Goal: Task Accomplishment & Management: Manage account settings

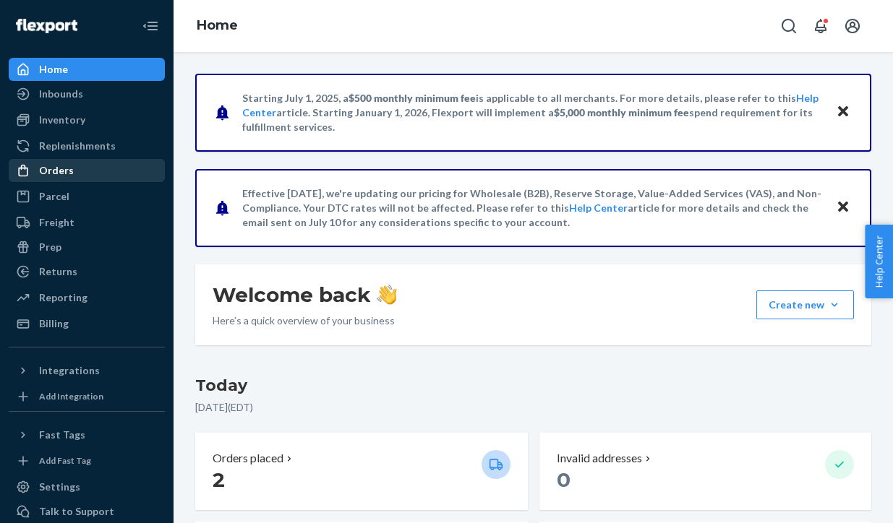
click at [99, 172] on div "Orders" at bounding box center [86, 171] width 153 height 20
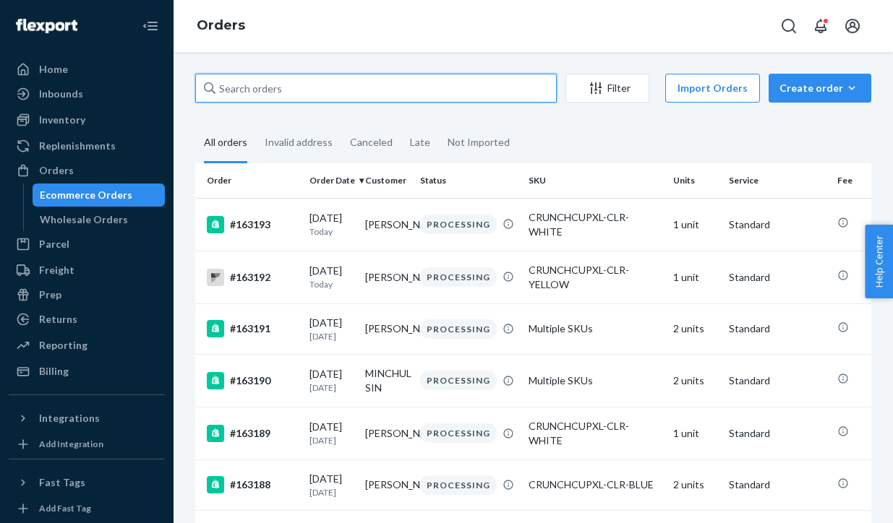
click at [260, 95] on input "text" at bounding box center [376, 88] width 362 height 29
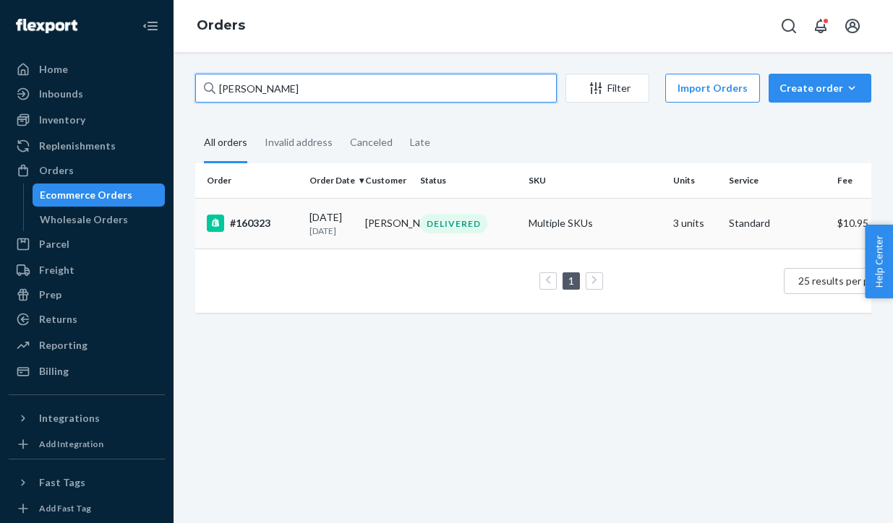
type input "Saif Al"
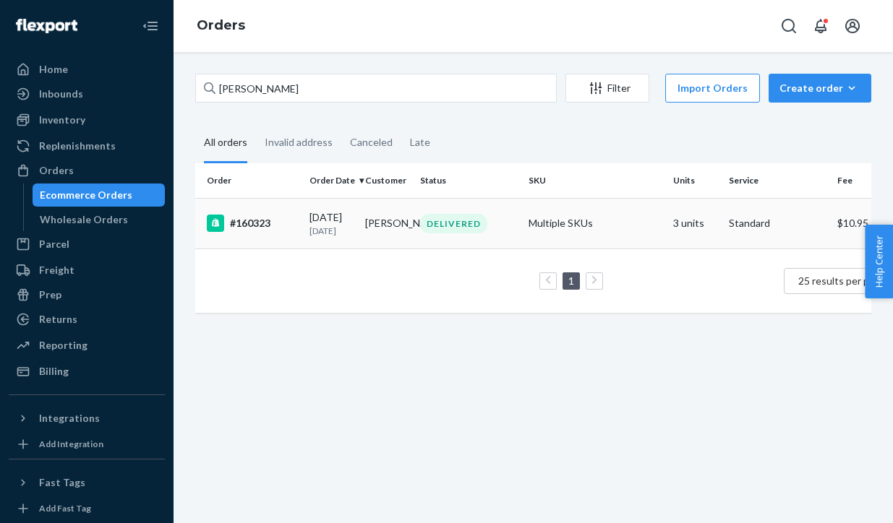
click at [267, 232] on div "#160323" at bounding box center [252, 223] width 91 height 17
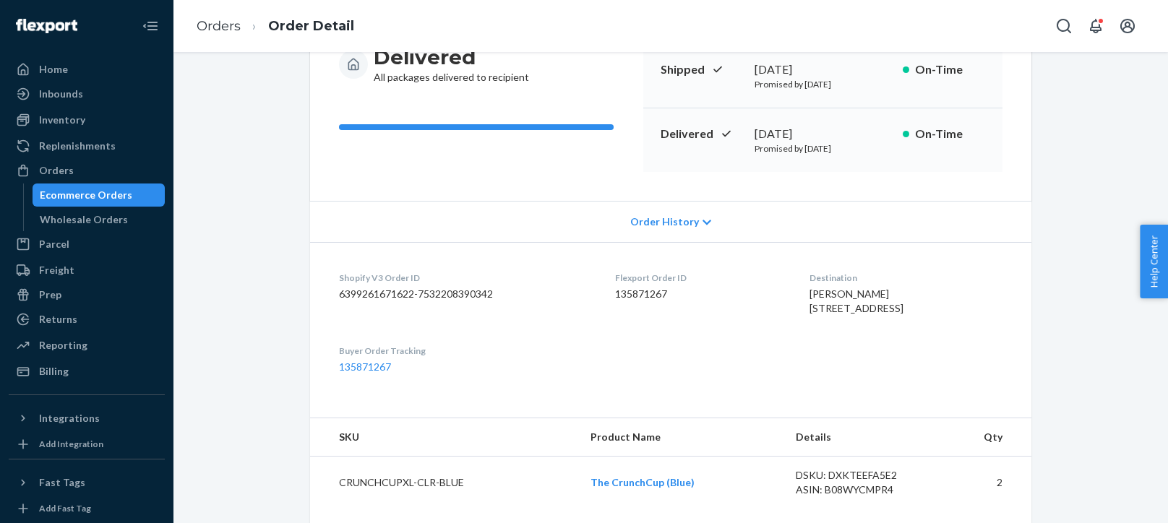
scroll to position [161, 0]
click at [367, 374] on link "135871267" at bounding box center [365, 368] width 52 height 12
click at [86, 174] on div "Orders" at bounding box center [86, 171] width 153 height 20
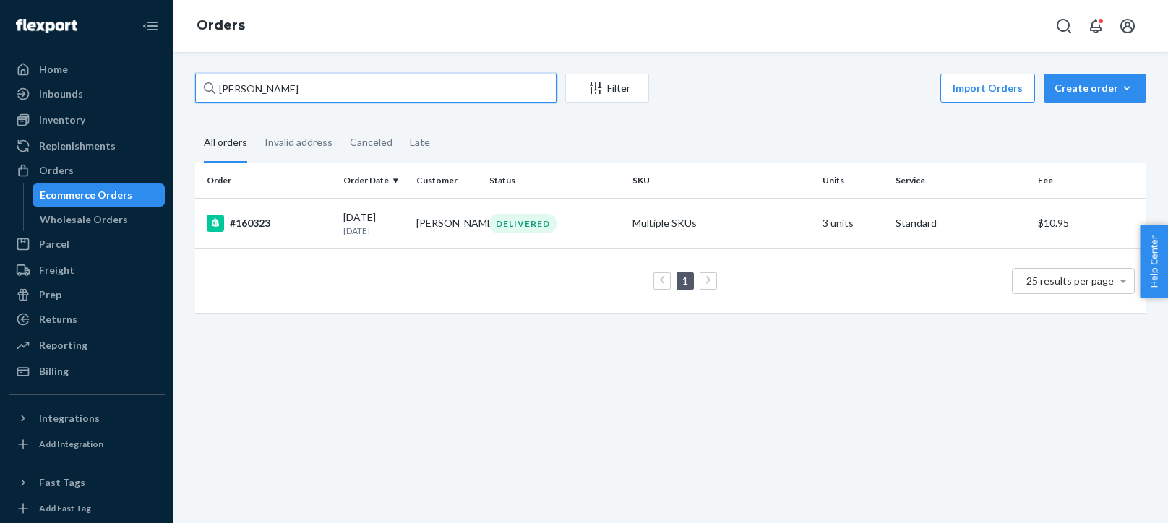
drag, startPoint x: 259, startPoint y: 89, endPoint x: 177, endPoint y: 82, distance: 82.0
click at [177, 82] on div "Saif Al Filter Import Orders Create order Ecommerce order Removal order All ord…" at bounding box center [671, 287] width 995 height 471
click at [64, 219] on div "Wholesale Orders" at bounding box center [84, 220] width 88 height 14
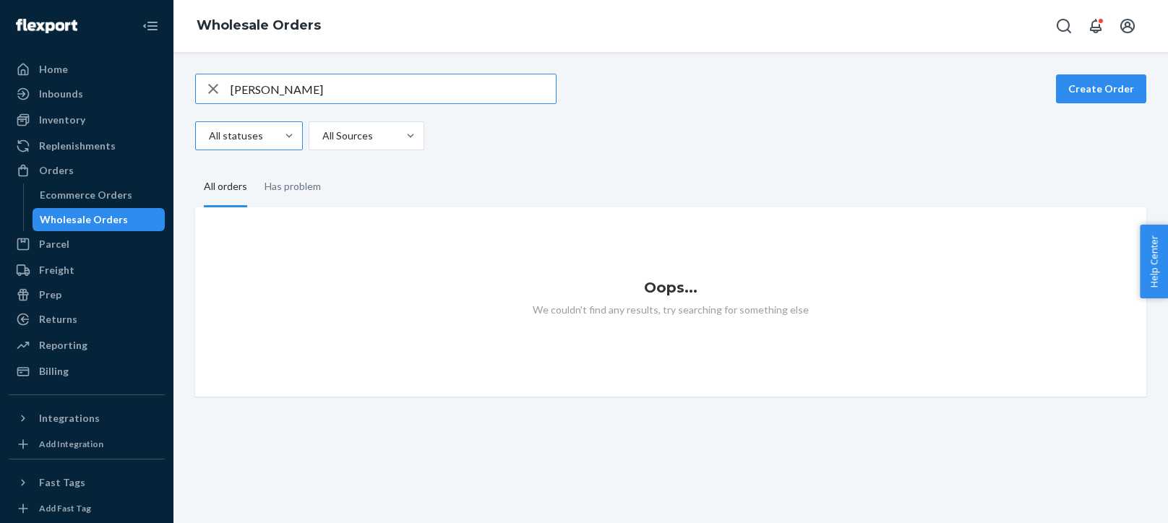
type input "Gabriel Lepage"
click at [127, 197] on div "Ecommerce Orders" at bounding box center [99, 195] width 130 height 20
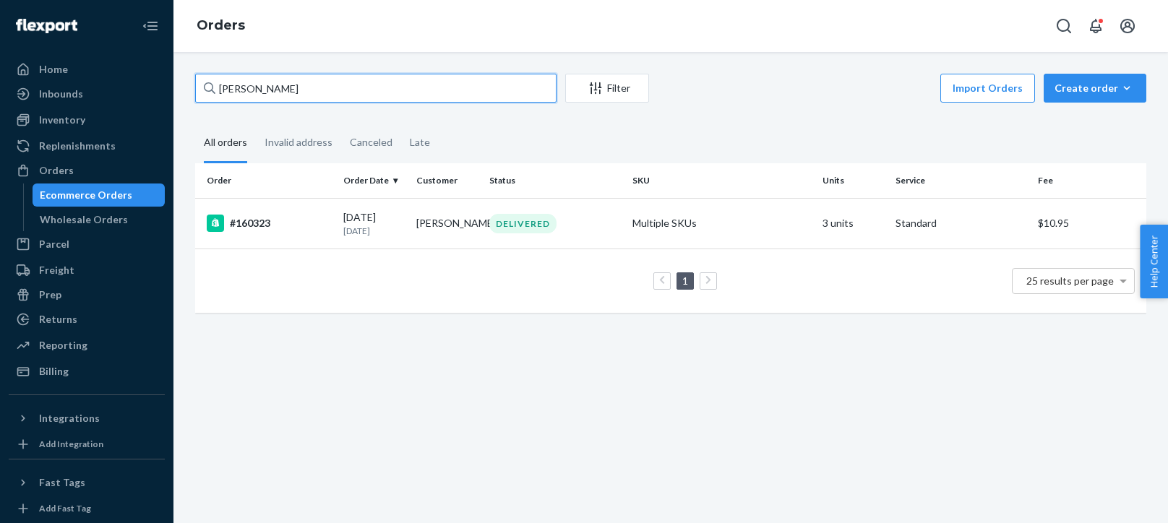
drag, startPoint x: 260, startPoint y: 96, endPoint x: 180, endPoint y: 72, distance: 83.0
click at [180, 72] on div "Saif Al Filter Import Orders Create order Ecommerce order Removal order All ord…" at bounding box center [671, 287] width 995 height 471
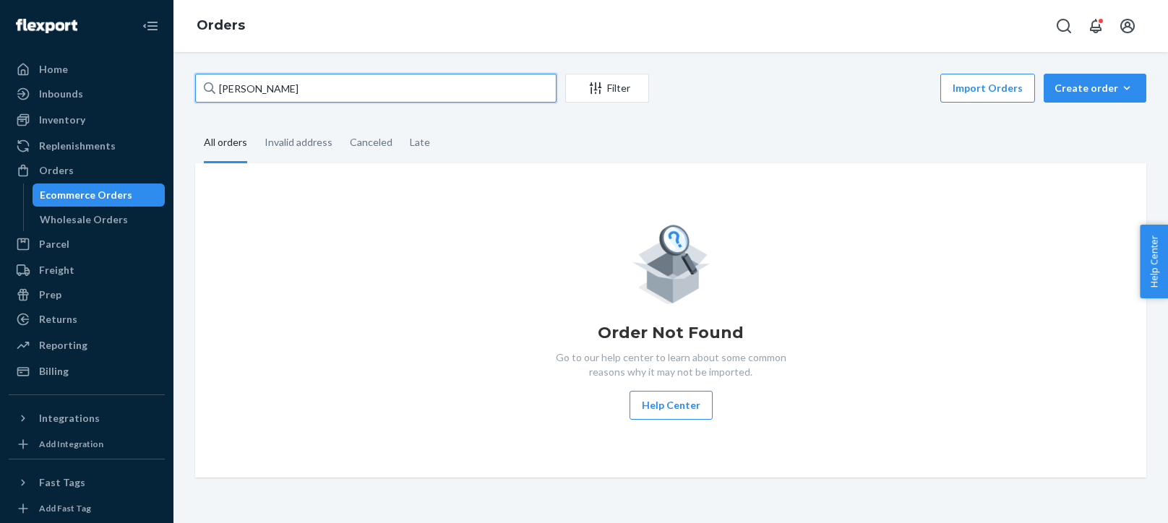
type input "Gabriel Lepage"
click at [304, 259] on div "Order Not Found Go to our help center to learn about some common reasons why it…" at bounding box center [671, 320] width 928 height 199
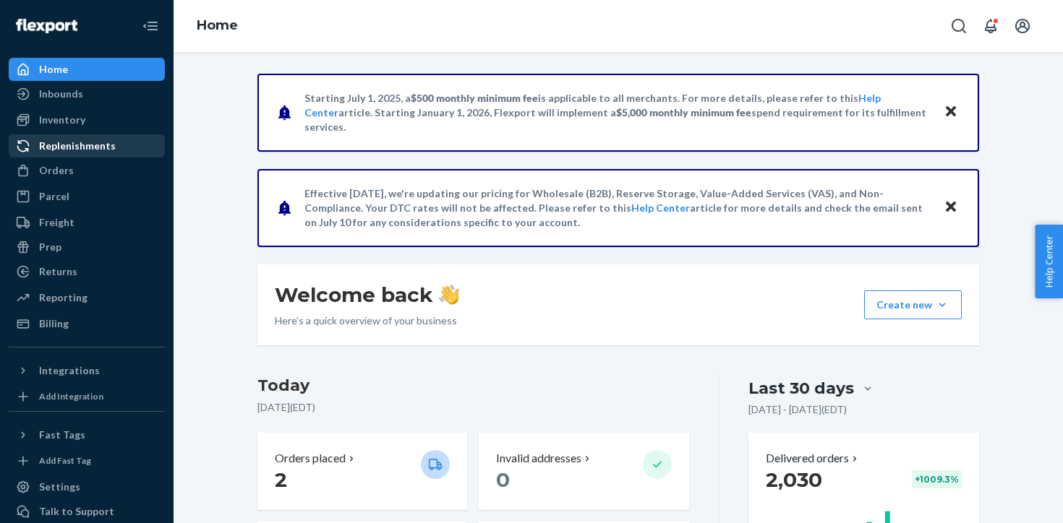
click at [68, 147] on div "Replenishments" at bounding box center [77, 146] width 77 height 14
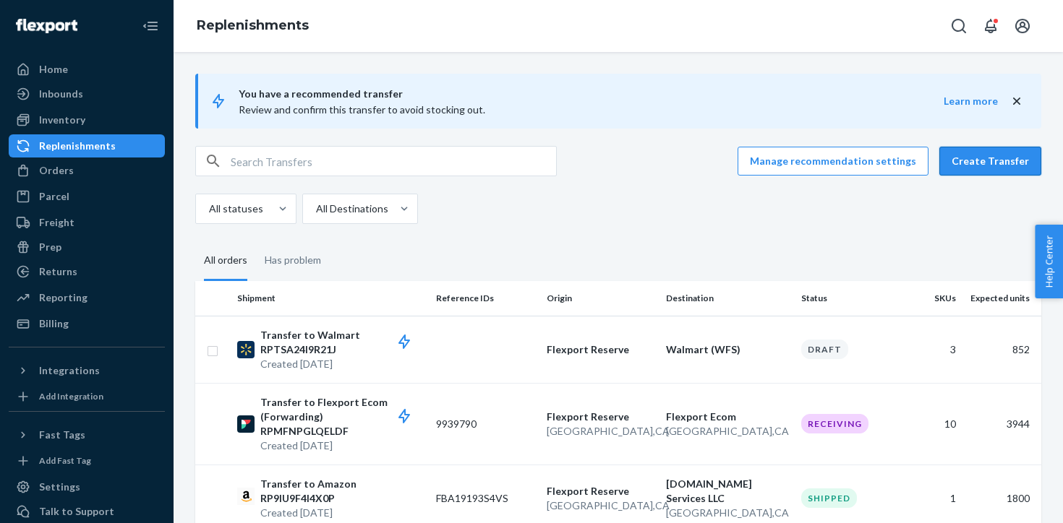
click at [991, 163] on button "Create Transfer" at bounding box center [990, 161] width 102 height 29
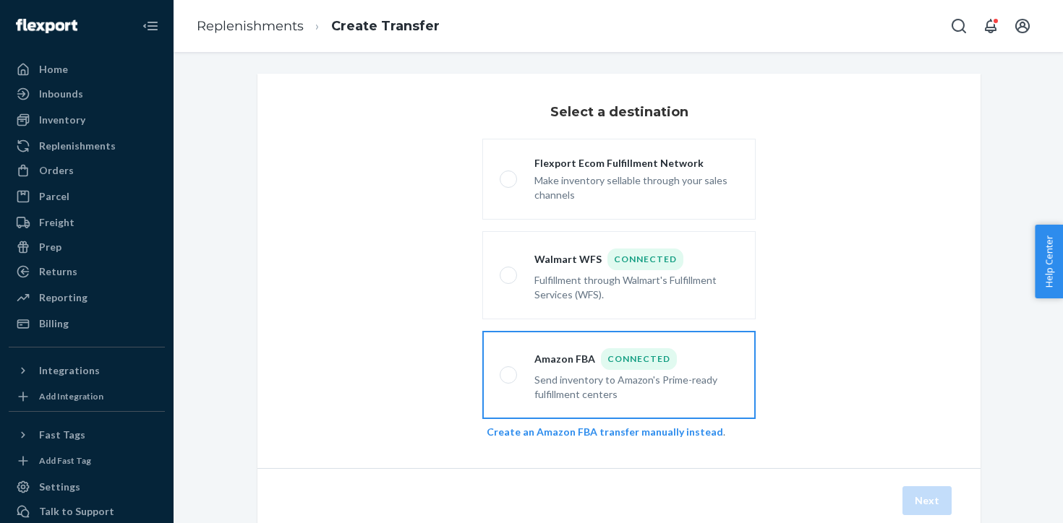
click at [677, 393] on div "Send inventory to Amazon's Prime-ready fulfillment centers" at bounding box center [636, 386] width 204 height 32
click at [509, 380] on input "Amazon FBA Connected Send inventory to Amazon's Prime-ready fulfillment centers" at bounding box center [504, 375] width 9 height 9
radio input "true"
click at [693, 437] on link "Create an Amazon FBA transfer manually instead" at bounding box center [605, 432] width 236 height 12
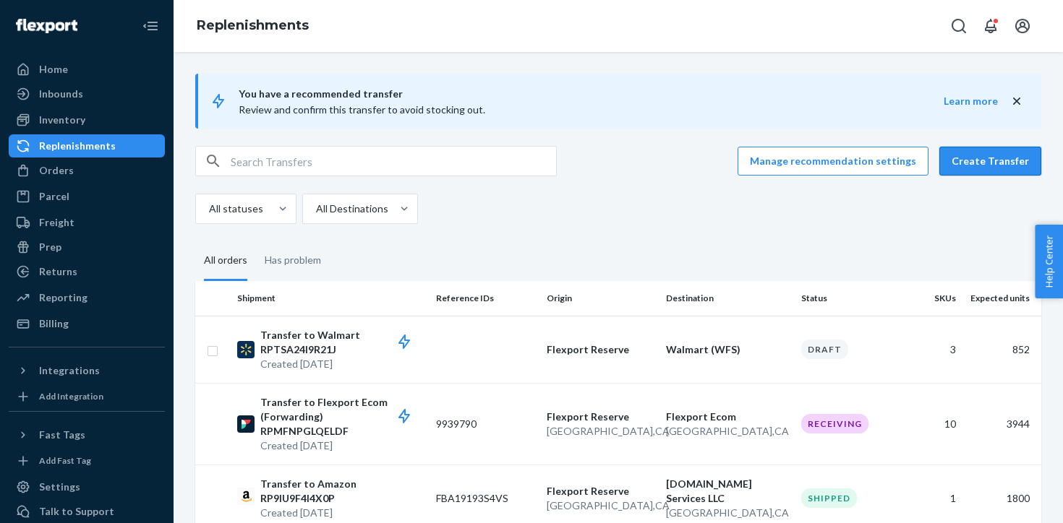
click at [998, 155] on button "Create Transfer" at bounding box center [990, 161] width 102 height 29
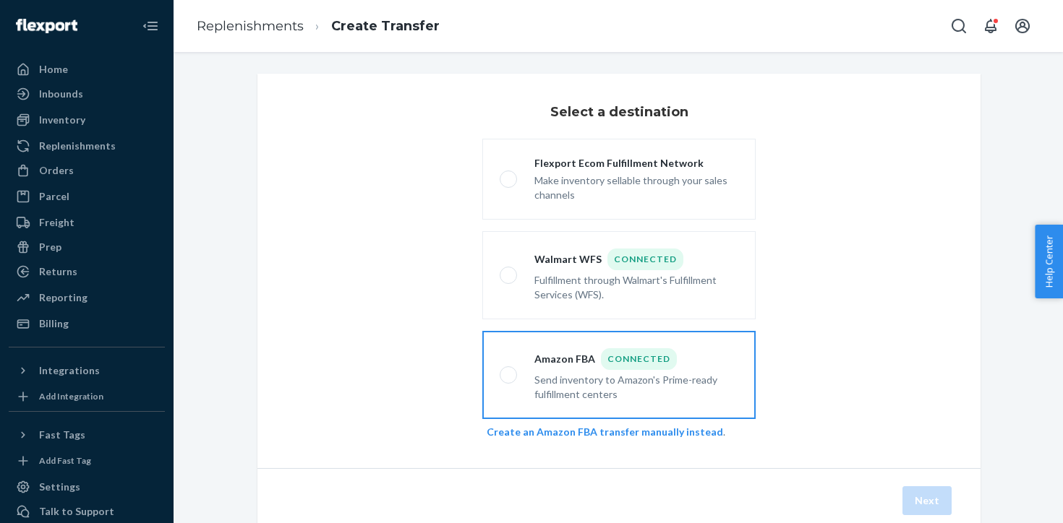
click at [664, 355] on div "Connected" at bounding box center [639, 359] width 76 height 22
click at [509, 371] on input "Amazon FBA Connected Send inventory to Amazon's Prime-ready fulfillment centers" at bounding box center [504, 375] width 9 height 9
radio input "true"
click at [928, 499] on button "Next" at bounding box center [926, 501] width 49 height 29
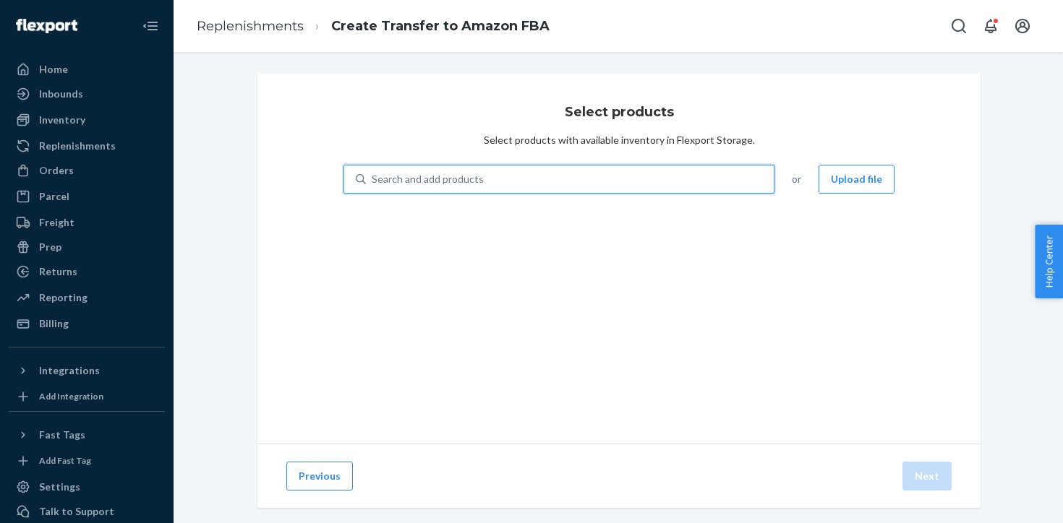
click at [660, 179] on div "Search and add products" at bounding box center [570, 179] width 408 height 26
click at [373, 179] on input "0 results available. Use Up and Down to choose options, press Enter to select t…" at bounding box center [372, 179] width 1 height 14
click at [602, 184] on div "Search and add products" at bounding box center [570, 179] width 408 height 26
click at [373, 184] on input "0 results available. Use Up and Down to choose options, press Enter to select t…" at bounding box center [372, 179] width 1 height 14
type input "c"
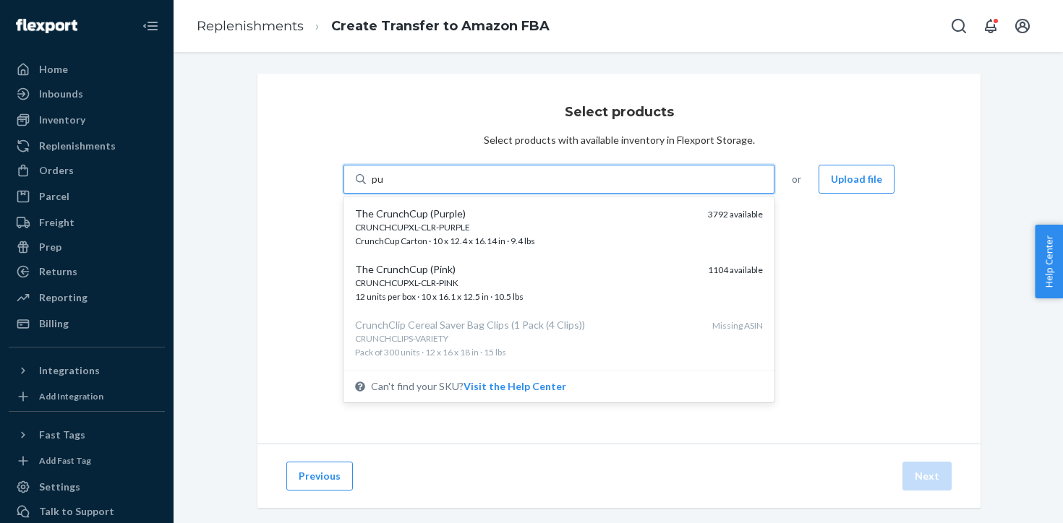
type input "pur"
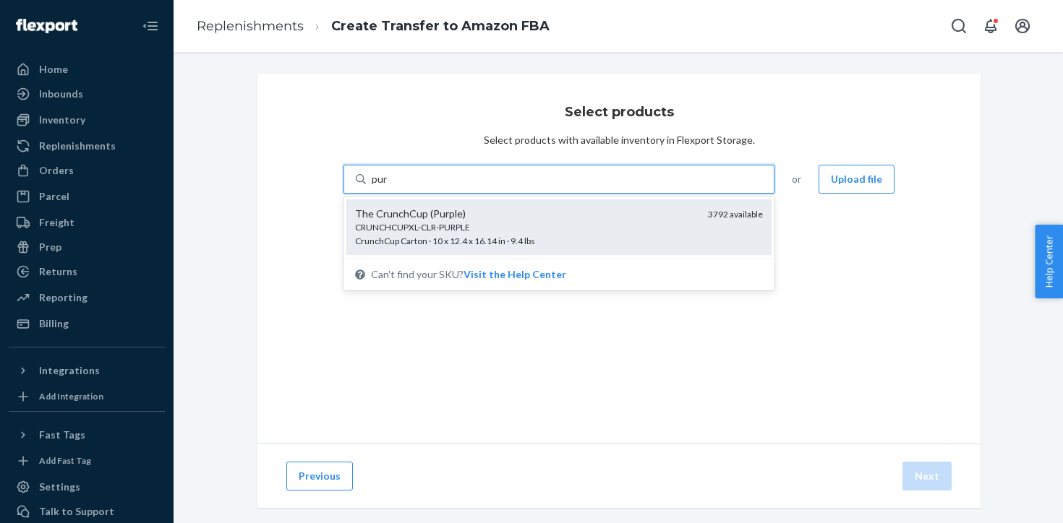
click at [635, 238] on div "CRUNCHCUPXL-CLR-PURPLE CrunchCup Carton · 10 x 12.4 x 16.14 in · 9.4 lbs" at bounding box center [525, 234] width 341 height 27
click at [388, 187] on input "pur" at bounding box center [380, 179] width 17 height 14
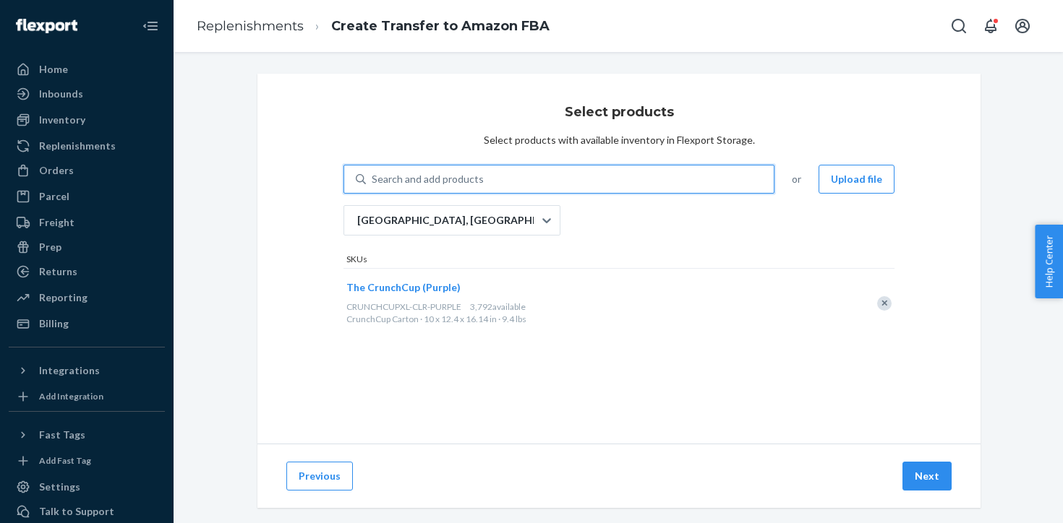
click at [573, 184] on div "Search and add products" at bounding box center [570, 179] width 408 height 26
click at [373, 184] on input "0 results available. Use Up and Down to choose options, press Enter to select t…" at bounding box center [372, 179] width 1 height 14
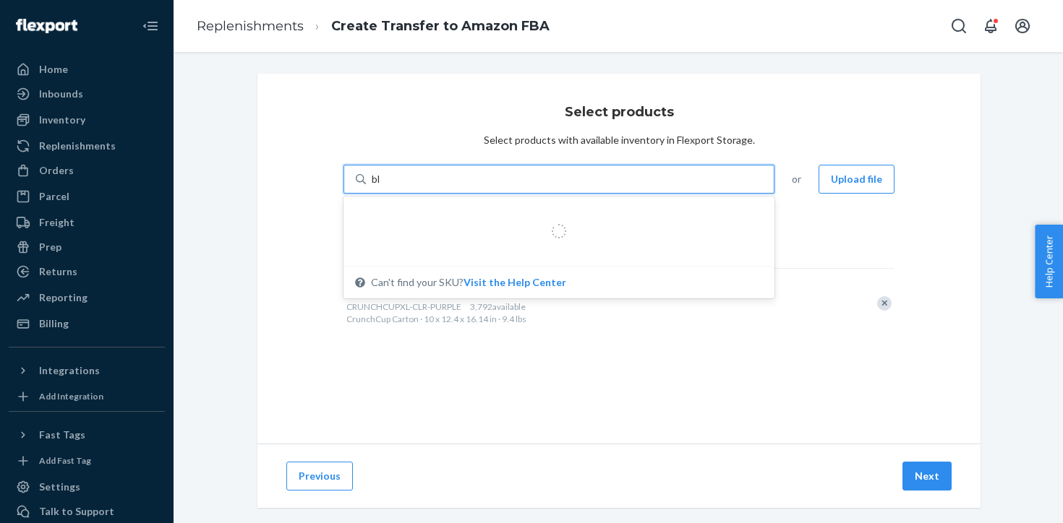
type input "bla"
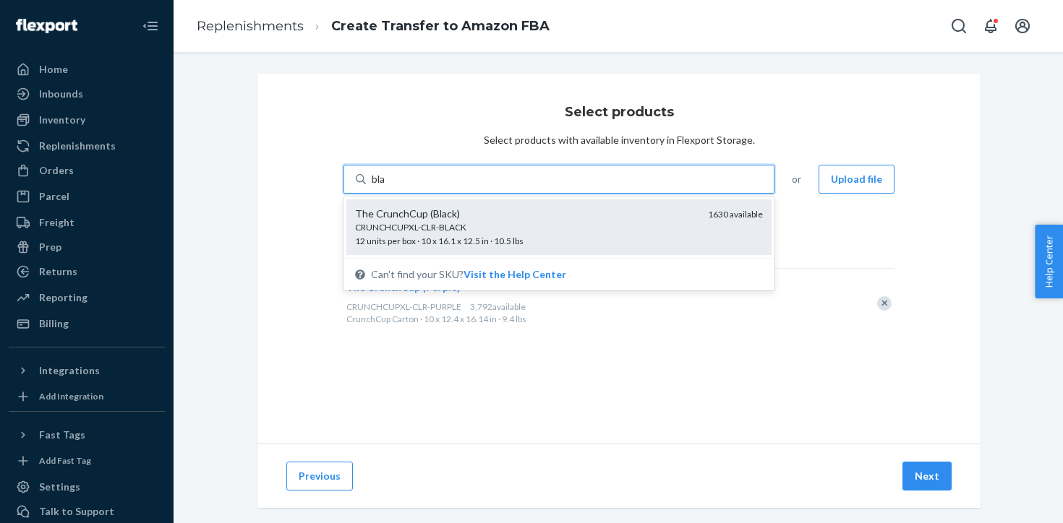
click at [463, 222] on div "CRUNCHCUPXL-CLR-BLACK" at bounding box center [525, 227] width 341 height 12
click at [387, 187] on input "bla" at bounding box center [379, 179] width 15 height 14
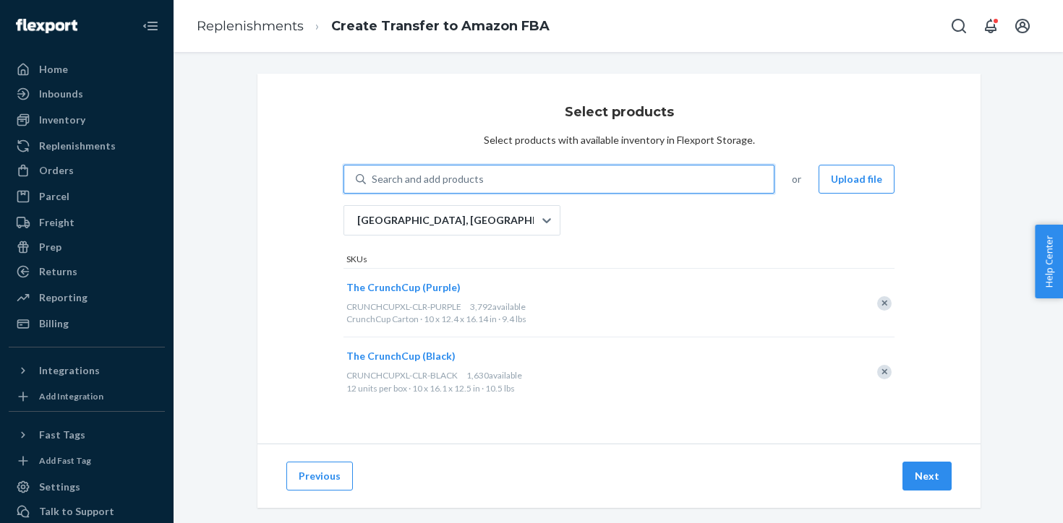
click at [471, 180] on div "Search and add products" at bounding box center [428, 179] width 112 height 14
click at [373, 180] on input "0 results available. Select is focused ,type to refine list, press Down to open…" at bounding box center [372, 179] width 1 height 14
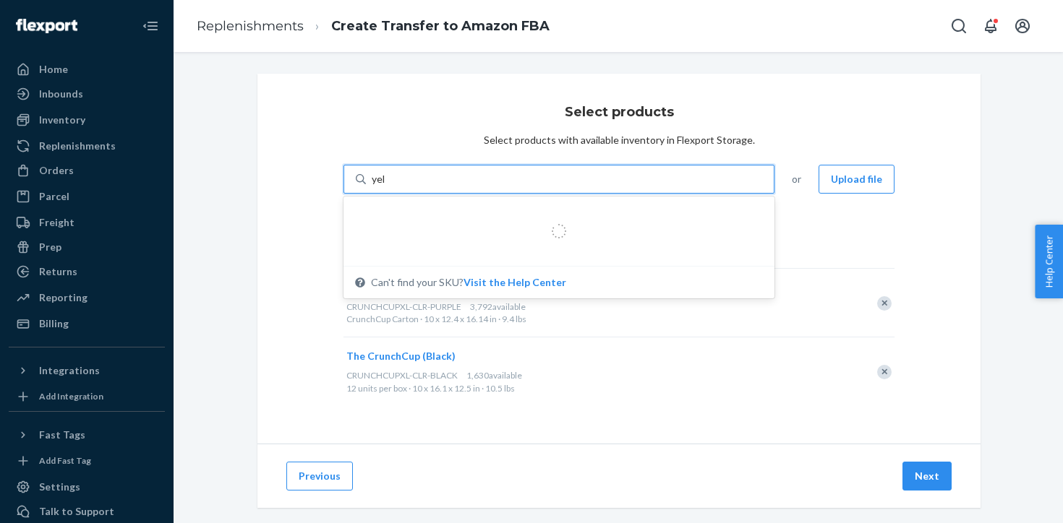
type input "yell"
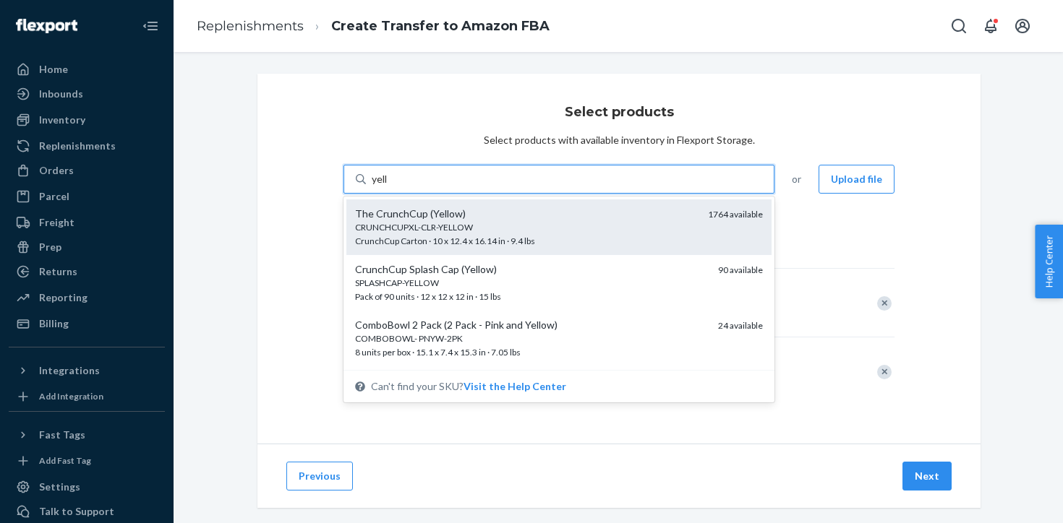
click at [445, 227] on div "CRUNCHCUPXL-CLR-YELLOW" at bounding box center [525, 227] width 341 height 12
click at [388, 187] on input "yell" at bounding box center [380, 179] width 17 height 14
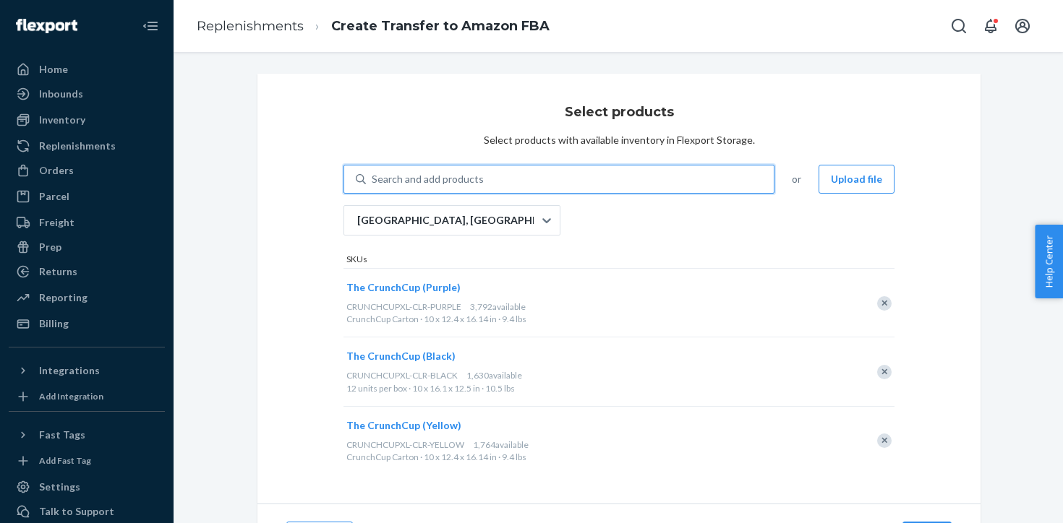
click at [460, 181] on div "Search and add products" at bounding box center [428, 179] width 112 height 14
click at [373, 181] on input "0 results available. Use Up and Down to choose options, press Enter to select t…" at bounding box center [372, 179] width 1 height 14
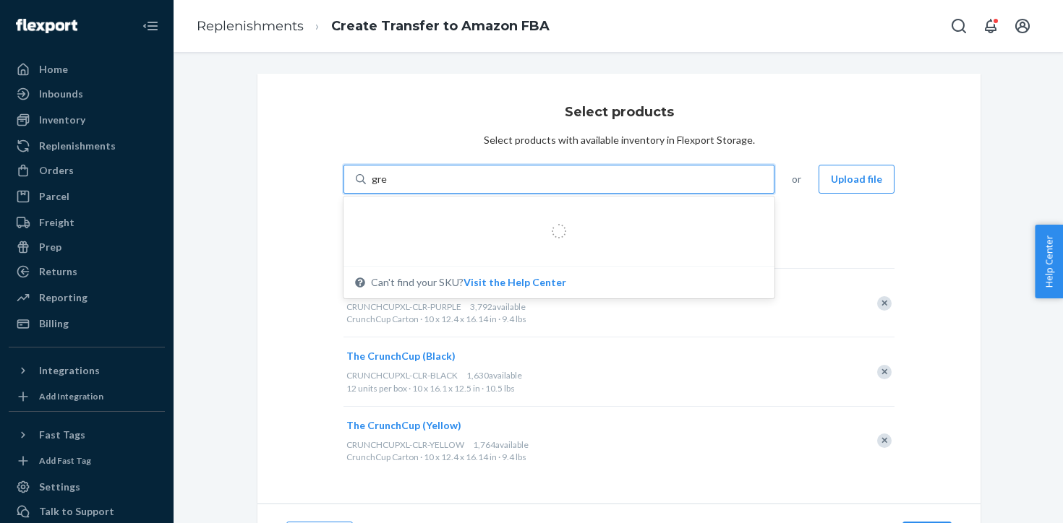
type input "gree"
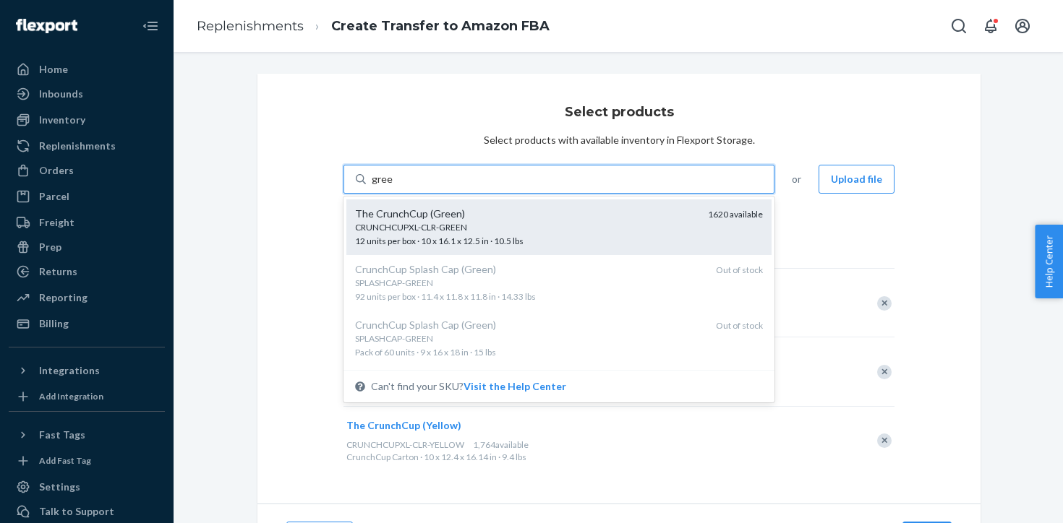
click at [456, 236] on span "CRUNCHCUPXL-CLR-GREEN 12 units per box · 10 x 16.1 x 12.5 in · 10.5 lbs" at bounding box center [525, 233] width 341 height 25
click at [393, 187] on input "gree" at bounding box center [382, 179] width 21 height 14
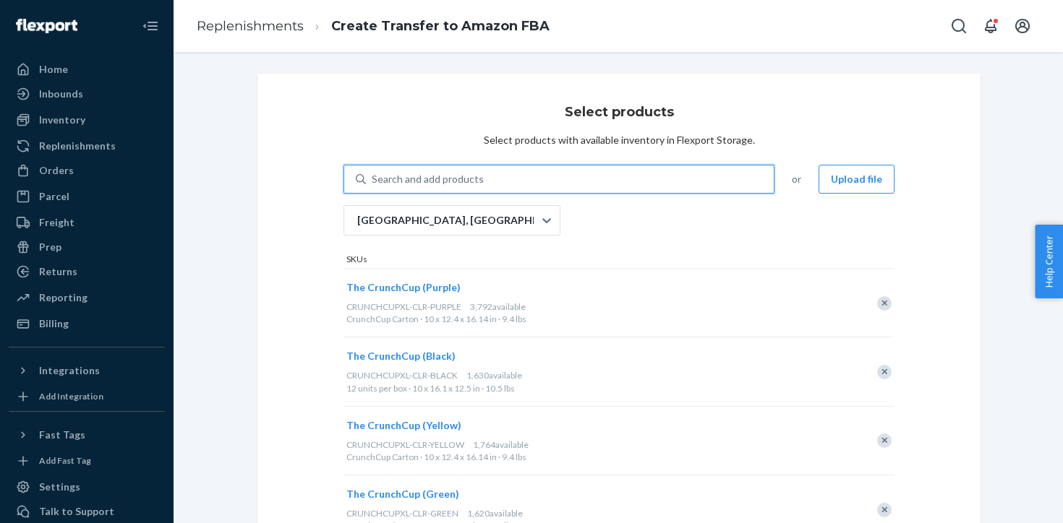
click at [461, 176] on div "Search and add products" at bounding box center [428, 179] width 112 height 14
click at [373, 176] on input "0 results available. Use Up and Down to choose options, press Enter to select t…" at bounding box center [372, 179] width 1 height 14
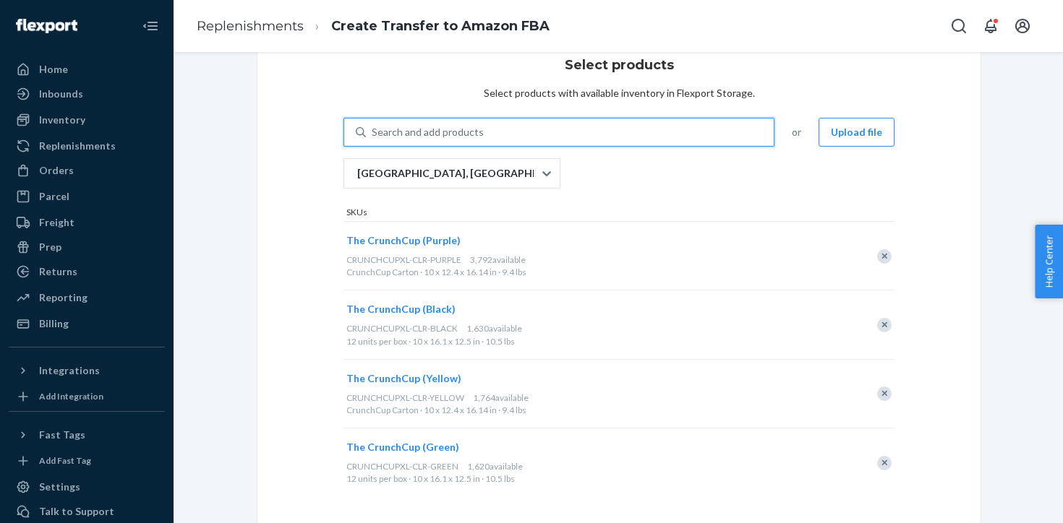
scroll to position [45, 0]
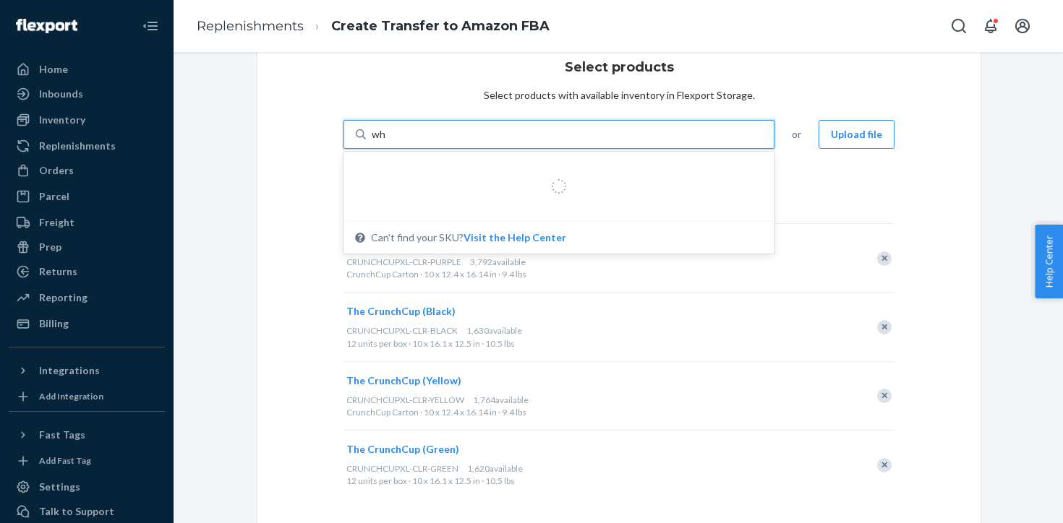
type input "whi"
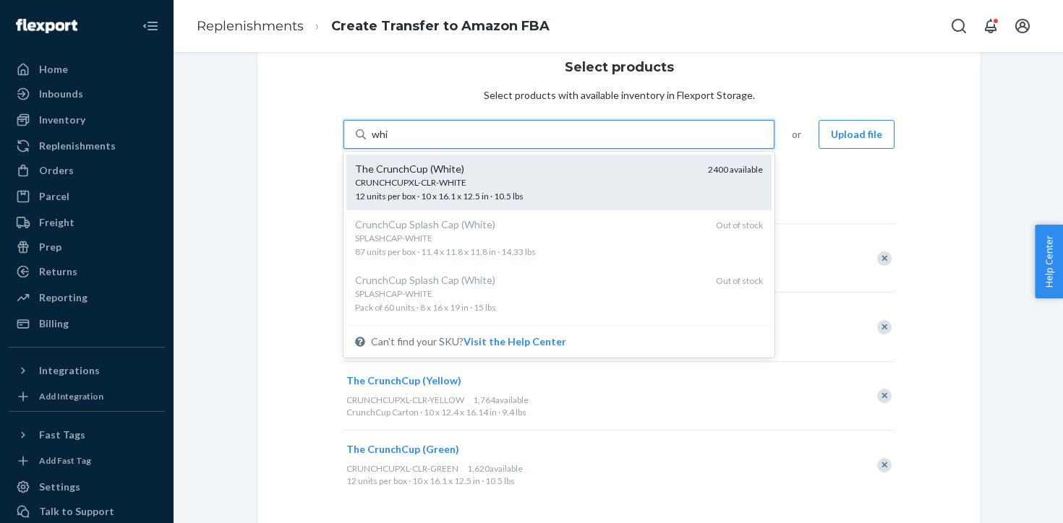
click at [531, 187] on div "CRUNCHCUPXL-CLR-WHITE" at bounding box center [525, 182] width 341 height 12
click at [389, 142] on input "whi" at bounding box center [380, 134] width 17 height 14
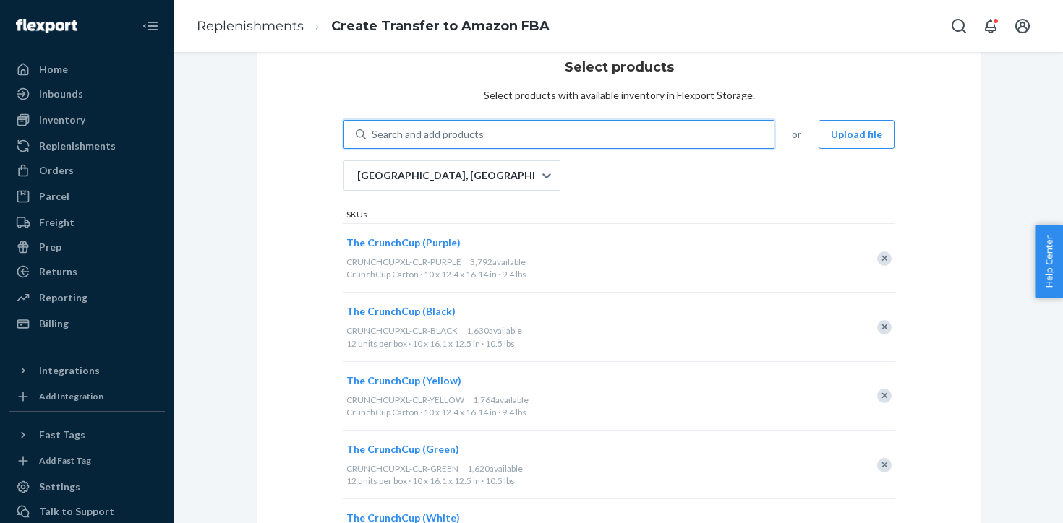
click at [531, 137] on div "Search and add products" at bounding box center [570, 134] width 408 height 26
click at [373, 137] on input "0 results available. Select is focused ,type to refine list, press Down to open…" at bounding box center [372, 134] width 1 height 14
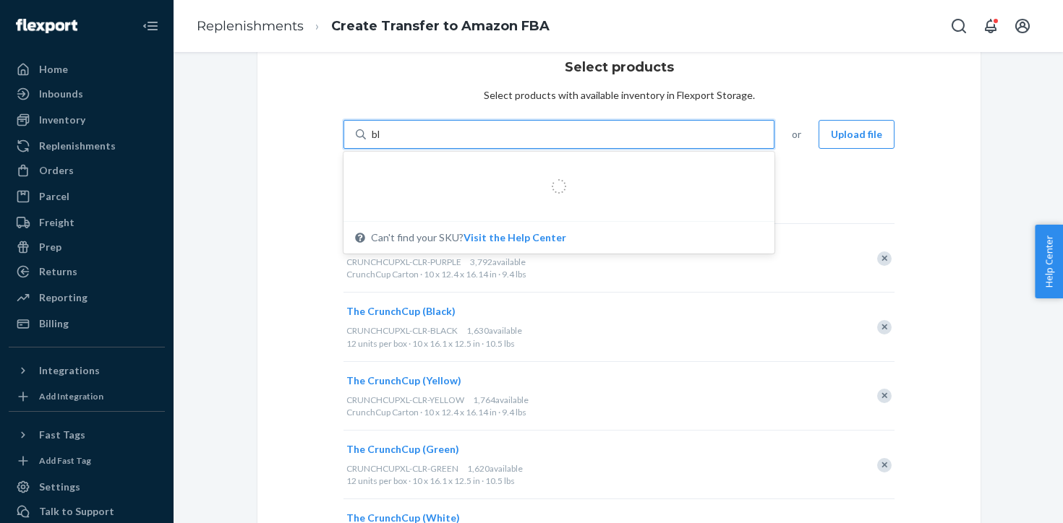
type input "blu"
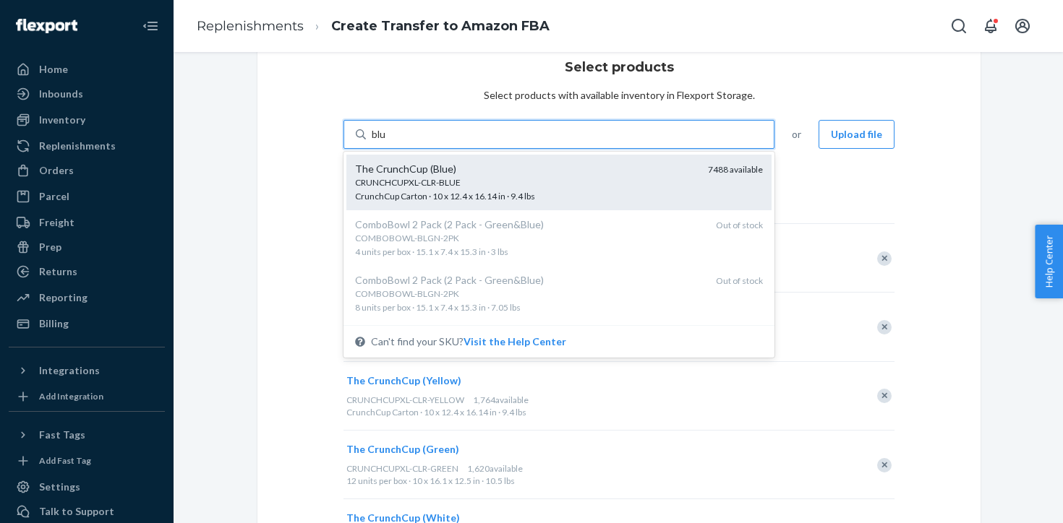
click at [516, 181] on div "CRUNCHCUPXL-CLR-BLUE" at bounding box center [525, 182] width 341 height 12
click at [387, 142] on input "blu" at bounding box center [379, 134] width 15 height 14
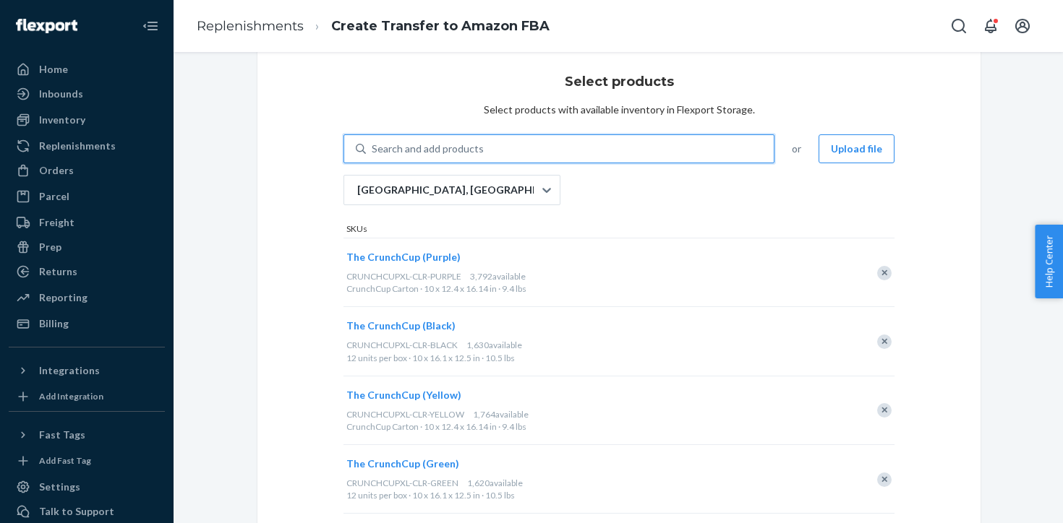
scroll to position [0, 0]
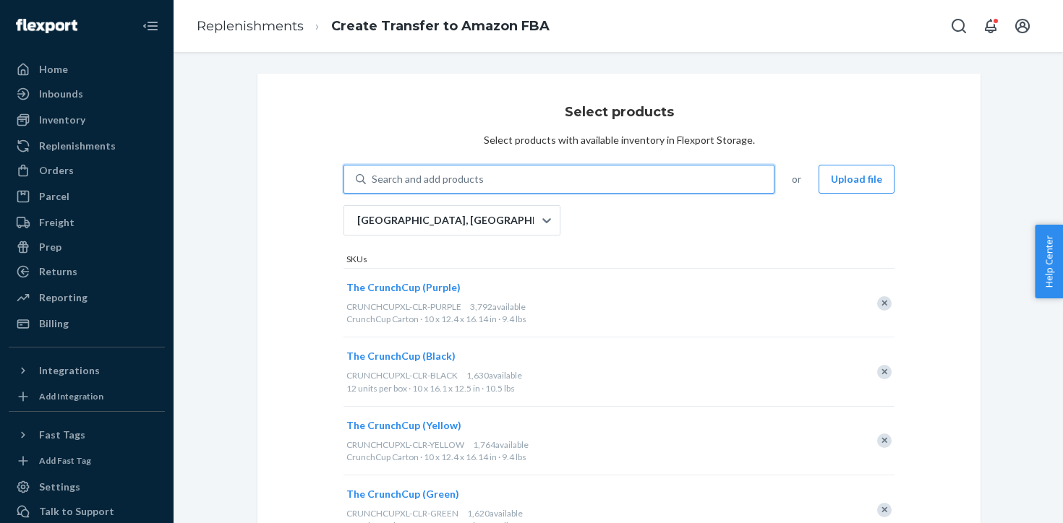
click at [515, 177] on div "Search and add products" at bounding box center [570, 179] width 408 height 26
click at [373, 177] on input "0 results available. Use Up and Down to choose options, press Enter to select t…" at bounding box center [372, 179] width 1 height 14
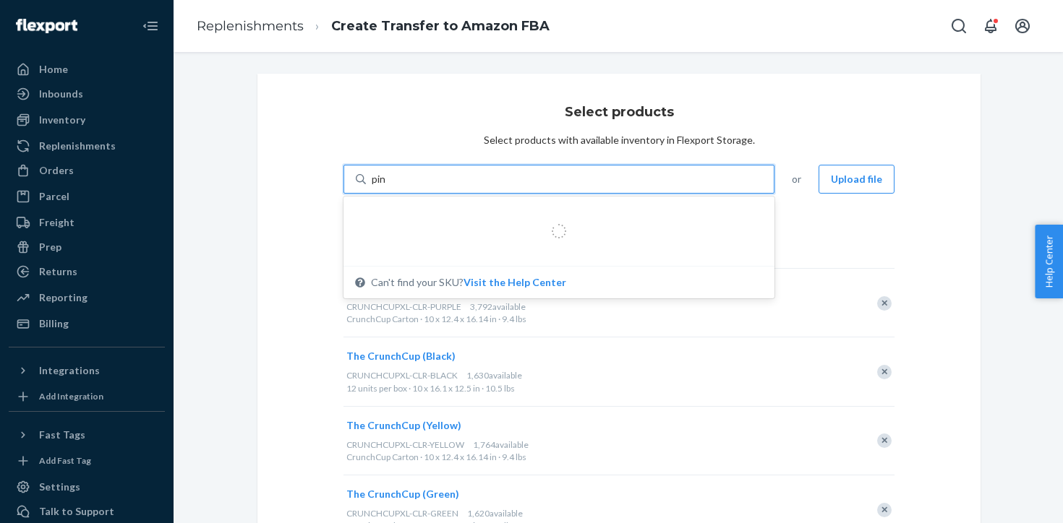
type input "pink"
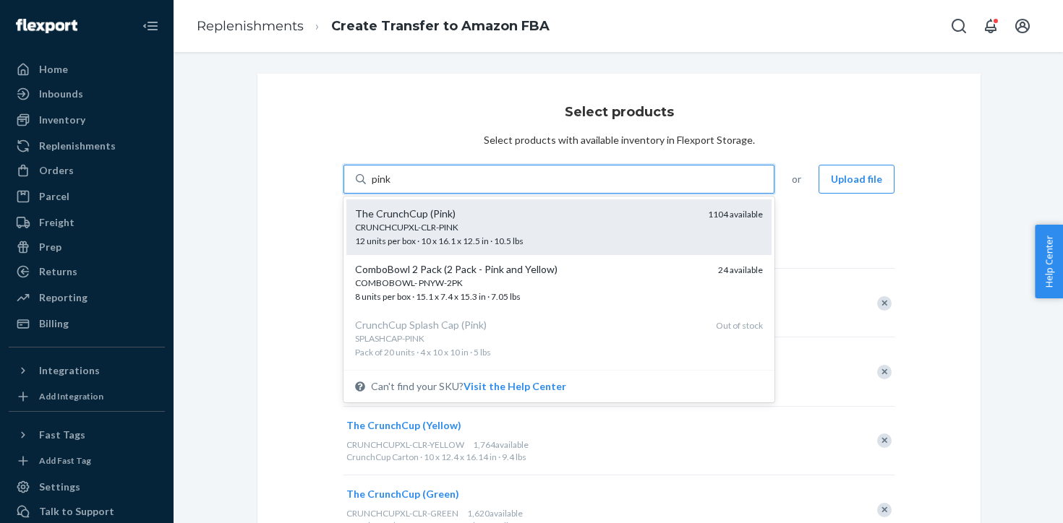
click at [482, 215] on div "The CrunchCup (Pink)" at bounding box center [525, 214] width 341 height 14
click at [392, 187] on input "pink" at bounding box center [382, 179] width 20 height 14
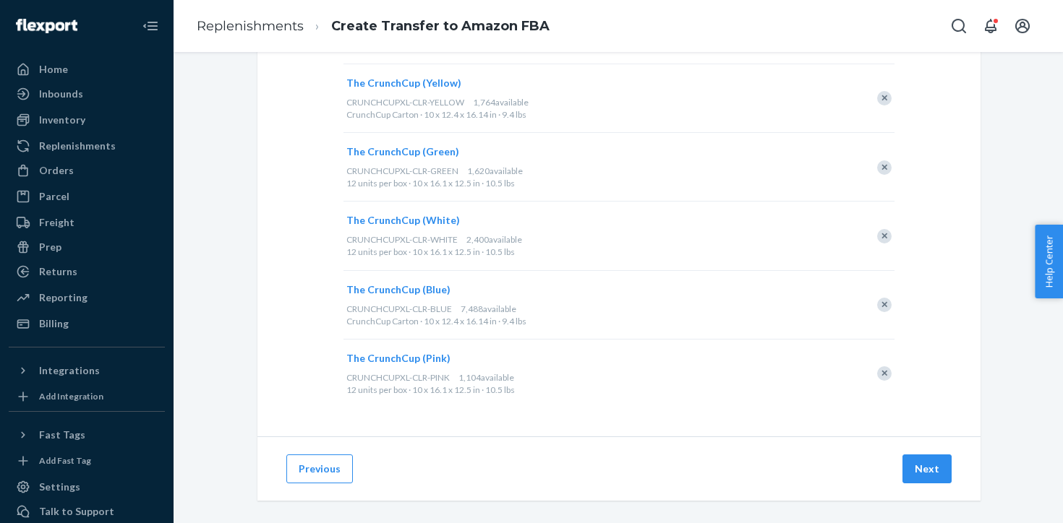
scroll to position [355, 0]
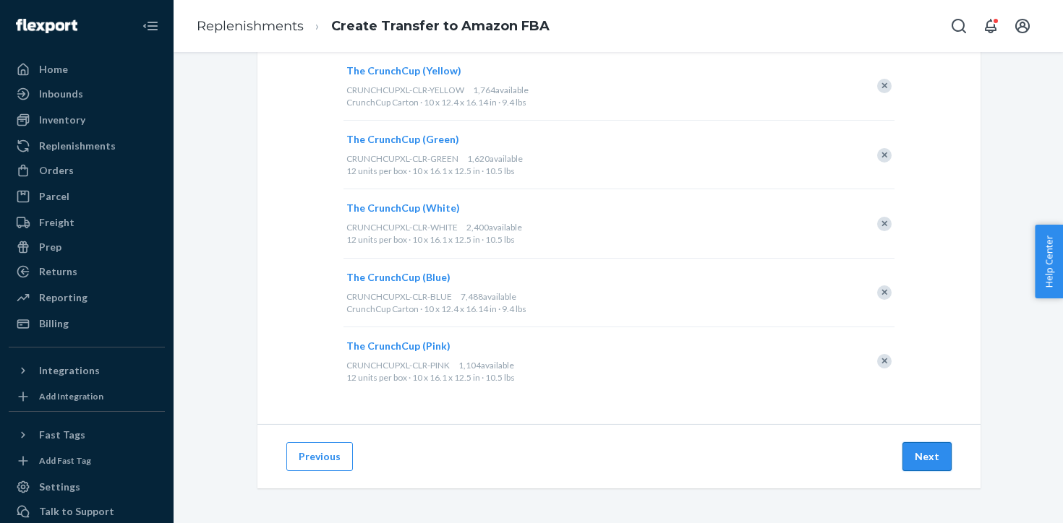
click at [944, 452] on button "Next" at bounding box center [926, 456] width 49 height 29
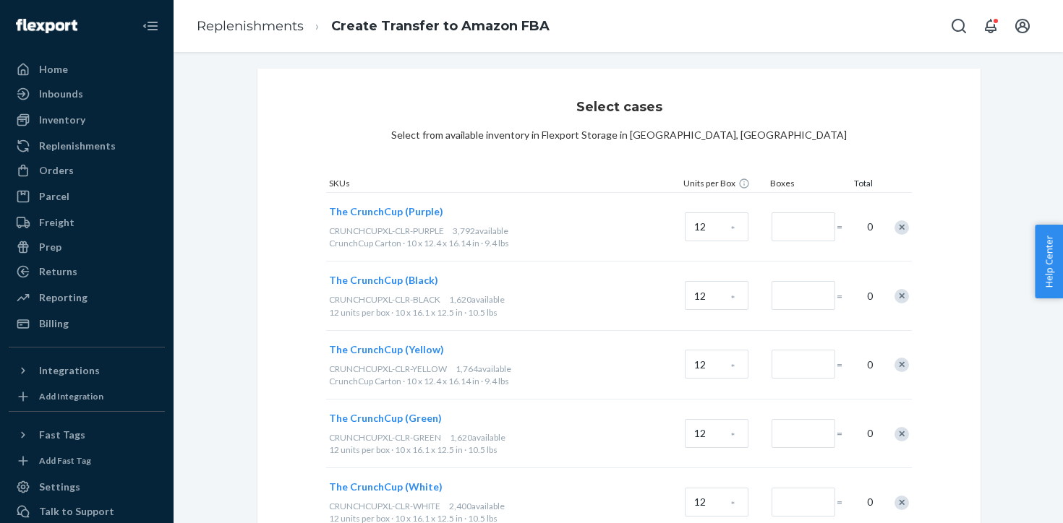
scroll to position [0, 0]
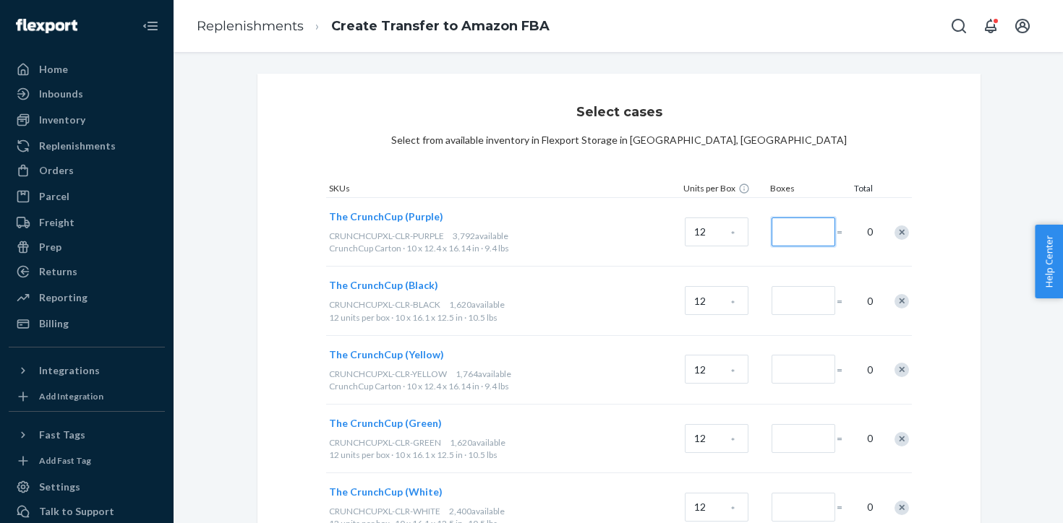
click at [800, 232] on input "Number of boxes" at bounding box center [803, 232] width 64 height 29
type input "25"
click at [938, 189] on div "Select cases Select from available inventory in Flexport Storage in San Bernard…" at bounding box center [618, 391] width 723 height 635
click at [803, 300] on input "Number of boxes" at bounding box center [803, 300] width 64 height 29
type input "25"
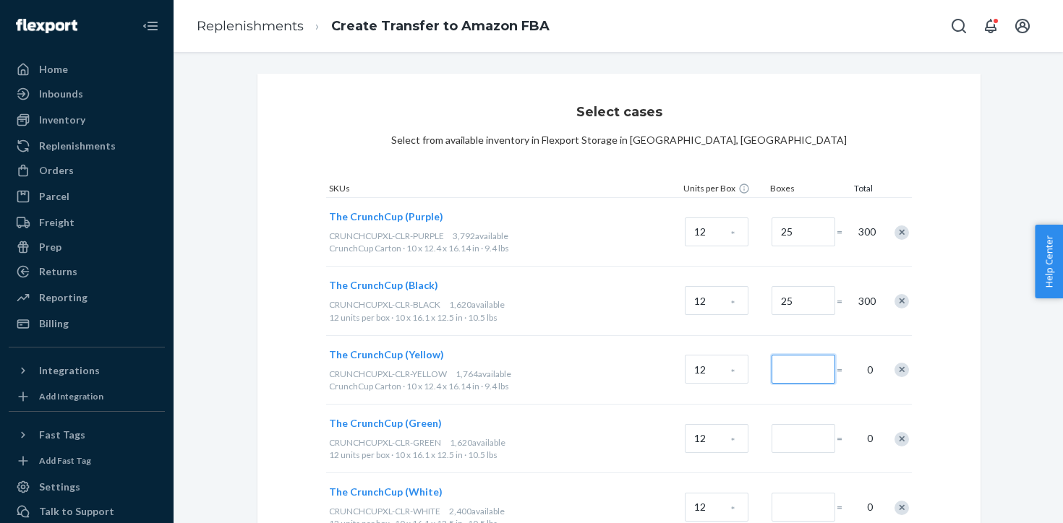
click at [792, 367] on input "Number of boxes" at bounding box center [803, 369] width 64 height 29
type input "25"
click at [793, 442] on input "Number of boxes" at bounding box center [803, 438] width 64 height 29
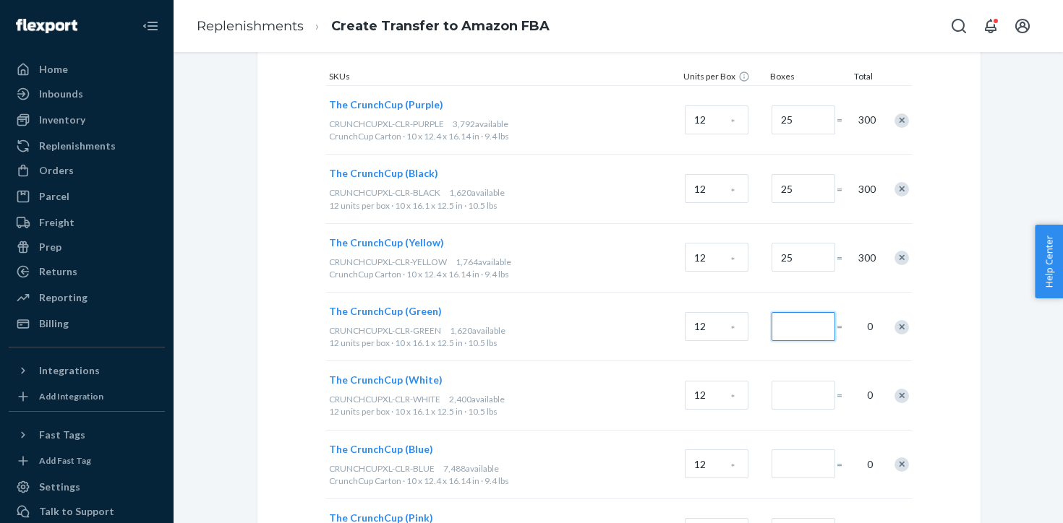
scroll to position [116, 0]
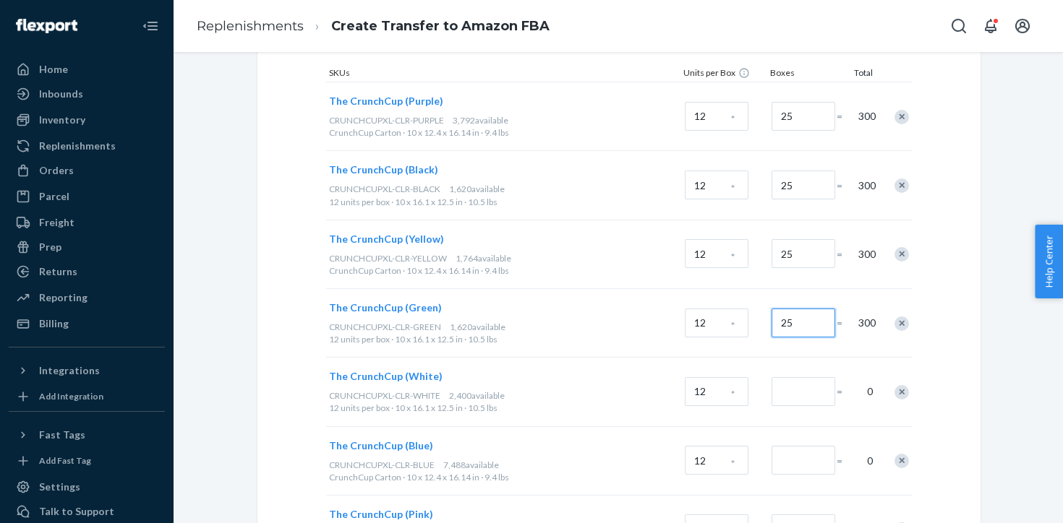
type input "25"
click at [824, 387] on input "Number of boxes" at bounding box center [803, 391] width 64 height 29
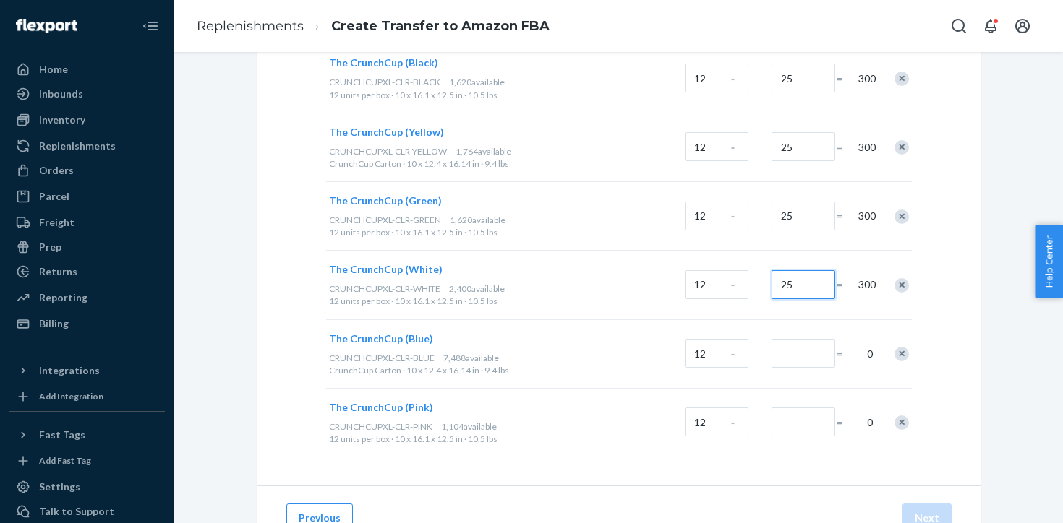
scroll to position [225, 0]
type input "25"
click at [816, 354] on input "Number of boxes" at bounding box center [803, 351] width 64 height 29
type input "50"
click at [805, 421] on input "Number of boxes" at bounding box center [803, 420] width 64 height 29
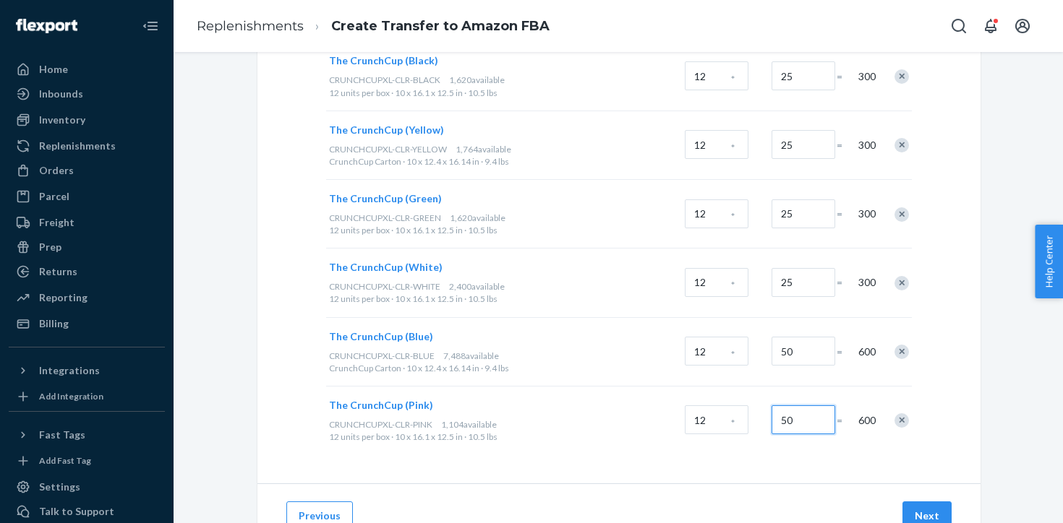
type input "50"
drag, startPoint x: 818, startPoint y: 286, endPoint x: 779, endPoint y: 283, distance: 39.2
click at [779, 283] on input "25" at bounding box center [803, 282] width 64 height 29
drag, startPoint x: 815, startPoint y: 285, endPoint x: 769, endPoint y: 279, distance: 45.9
click at [769, 279] on div "25" at bounding box center [801, 283] width 65 height 59
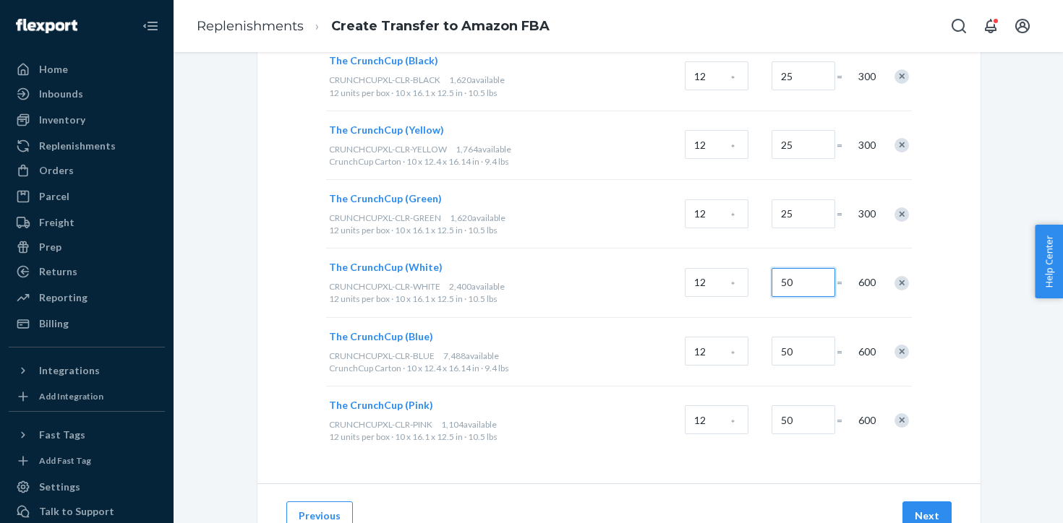
type input "50"
drag, startPoint x: 809, startPoint y: 211, endPoint x: 761, endPoint y: 211, distance: 48.4
click at [761, 211] on div "The CrunchCup (Green) CRUNCHCUPXL-CLR-GREEN 1,620 available 12 units per box · …" at bounding box center [618, 213] width 585 height 69
drag, startPoint x: 811, startPoint y: 215, endPoint x: 748, endPoint y: 208, distance: 64.0
click at [748, 208] on div "The CrunchCup (Green) CRUNCHCUPXL-CLR-GREEN 1,620 available 12 units per box · …" at bounding box center [618, 213] width 585 height 69
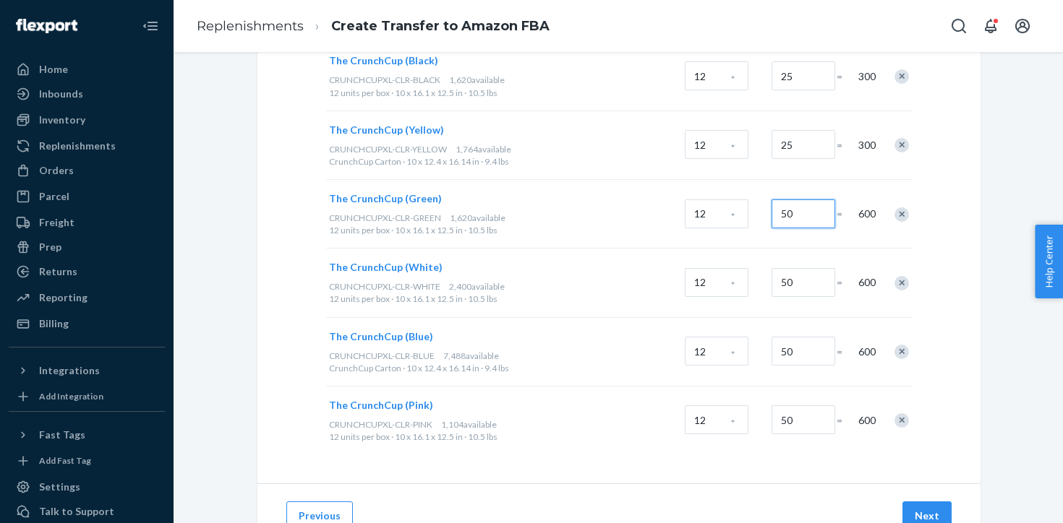
type input "50"
drag, startPoint x: 800, startPoint y: 138, endPoint x: 783, endPoint y: 139, distance: 16.6
click at [783, 139] on input "25" at bounding box center [803, 144] width 64 height 29
drag, startPoint x: 794, startPoint y: 146, endPoint x: 777, endPoint y: 146, distance: 16.6
click at [777, 146] on input "25" at bounding box center [803, 144] width 64 height 29
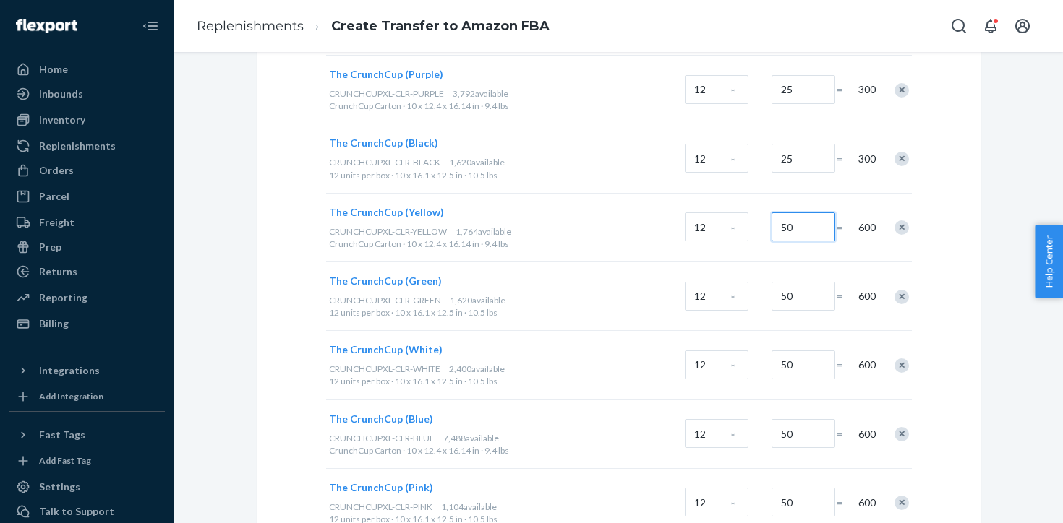
scroll to position [139, 0]
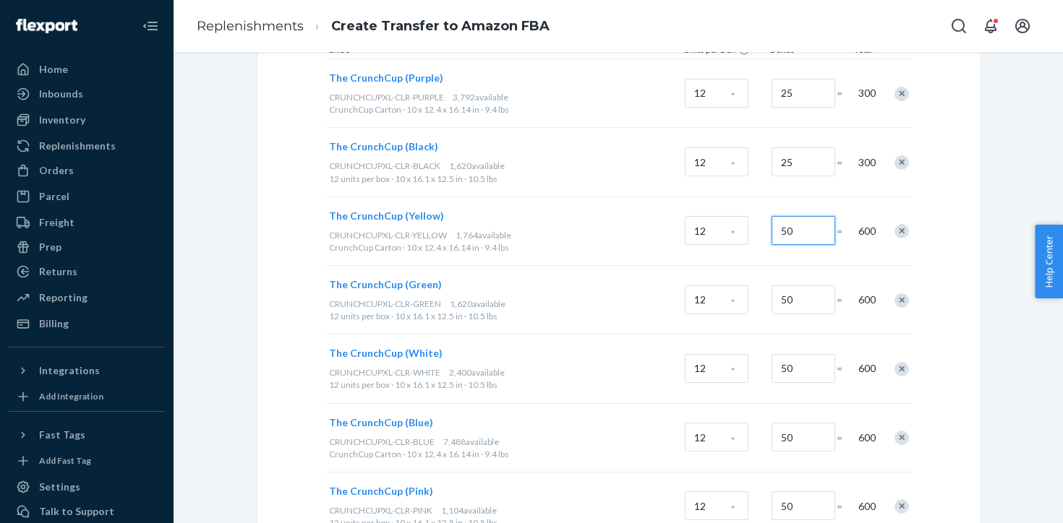
type input "50"
drag, startPoint x: 807, startPoint y: 162, endPoint x: 760, endPoint y: 162, distance: 47.0
click at [760, 162] on div "The CrunchCup (Black) CRUNCHCUPXL-CLR-BLACK 1,620 available 12 units per box · …" at bounding box center [618, 161] width 585 height 69
drag, startPoint x: 800, startPoint y: 163, endPoint x: 762, endPoint y: 161, distance: 38.3
click at [766, 162] on div "The CrunchCup (Black) CRUNCHCUPXL-CLR-BLACK 1,620 available 12 units per box · …" at bounding box center [618, 161] width 585 height 69
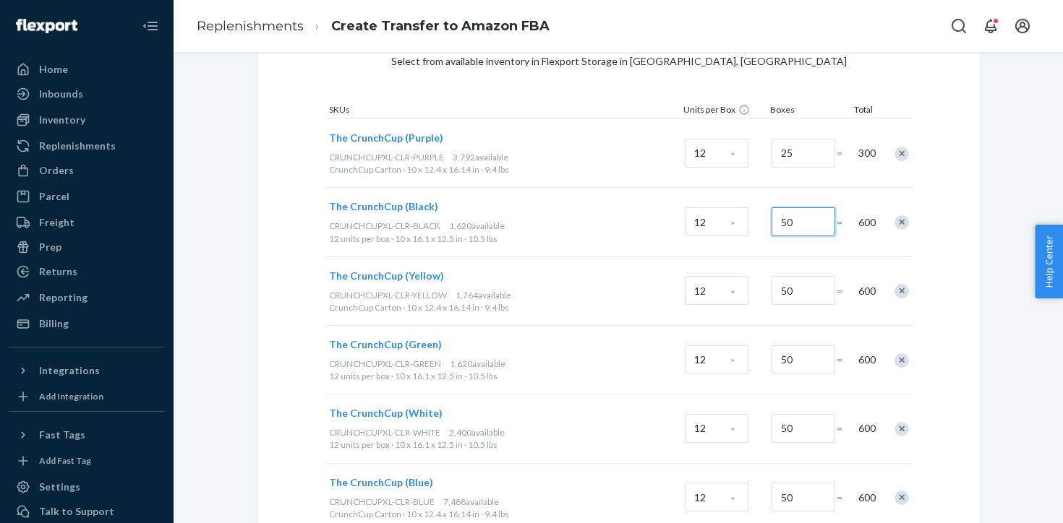
scroll to position [55, 0]
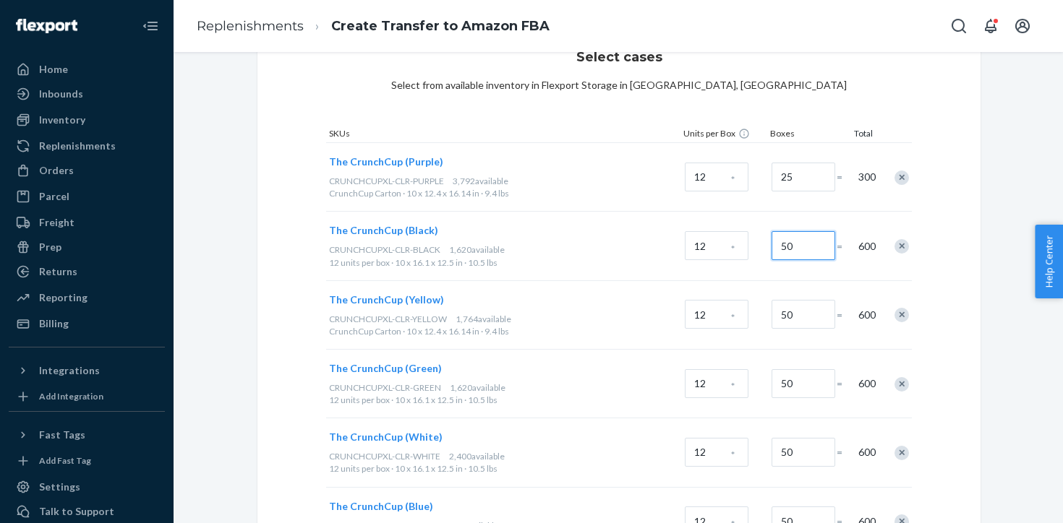
type input "50"
drag, startPoint x: 795, startPoint y: 178, endPoint x: 769, endPoint y: 178, distance: 25.3
click at [769, 178] on div "25" at bounding box center [801, 177] width 65 height 59
drag, startPoint x: 795, startPoint y: 180, endPoint x: 782, endPoint y: 179, distance: 13.0
click at [783, 179] on input "25" at bounding box center [803, 177] width 64 height 29
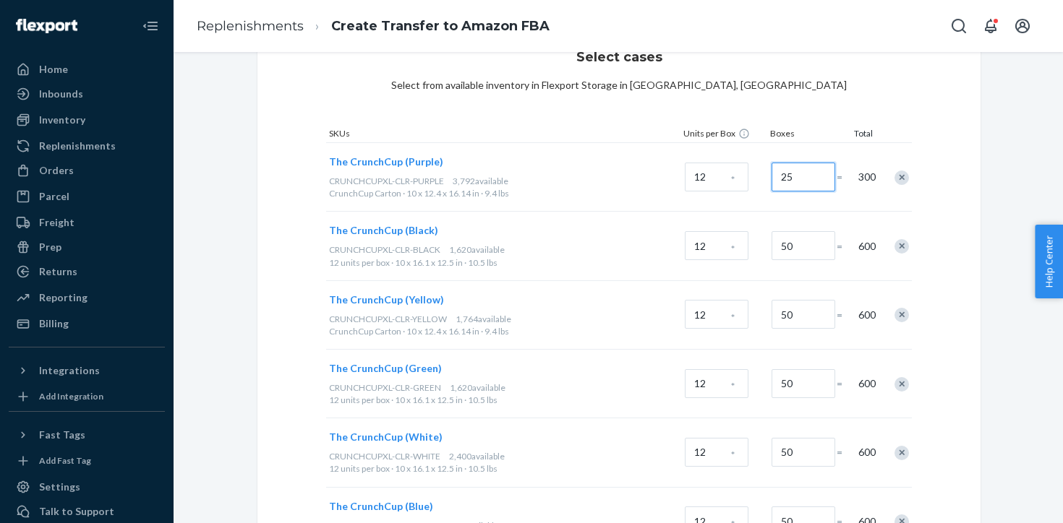
click at [794, 183] on input "25" at bounding box center [803, 177] width 64 height 29
drag, startPoint x: 796, startPoint y: 179, endPoint x: 762, endPoint y: 178, distance: 34.0
click at [763, 178] on div "The CrunchCup (Purple) CRUNCHCUPXL-CLR-PURPLE 3,792 available CrunchCup Carton …" at bounding box center [618, 176] width 585 height 69
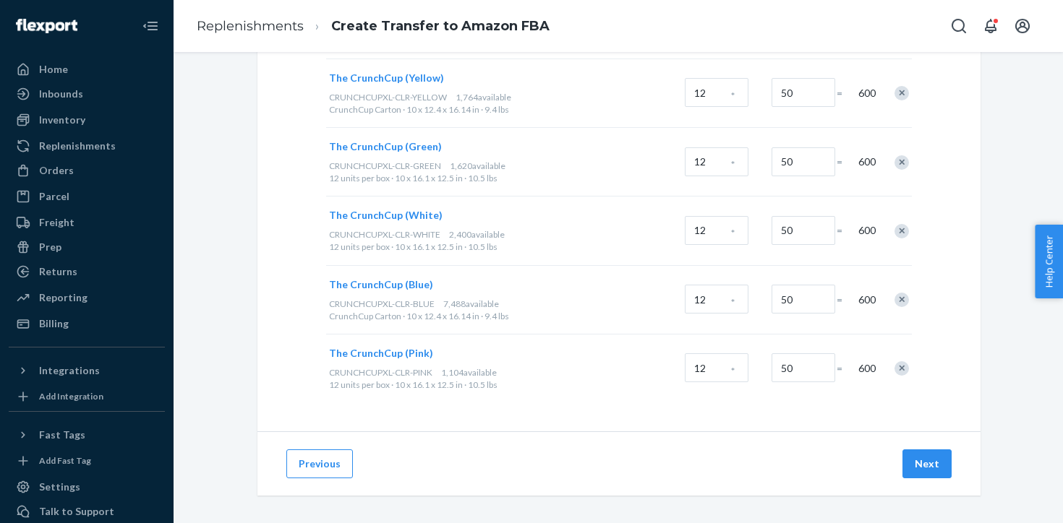
scroll to position [284, 0]
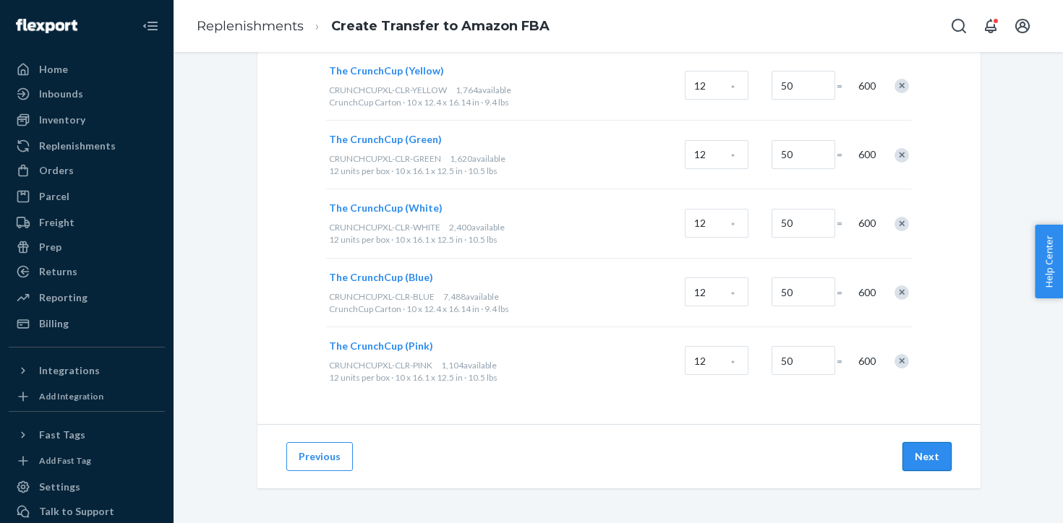
type input "50"
click at [925, 455] on button "Next" at bounding box center [926, 456] width 49 height 29
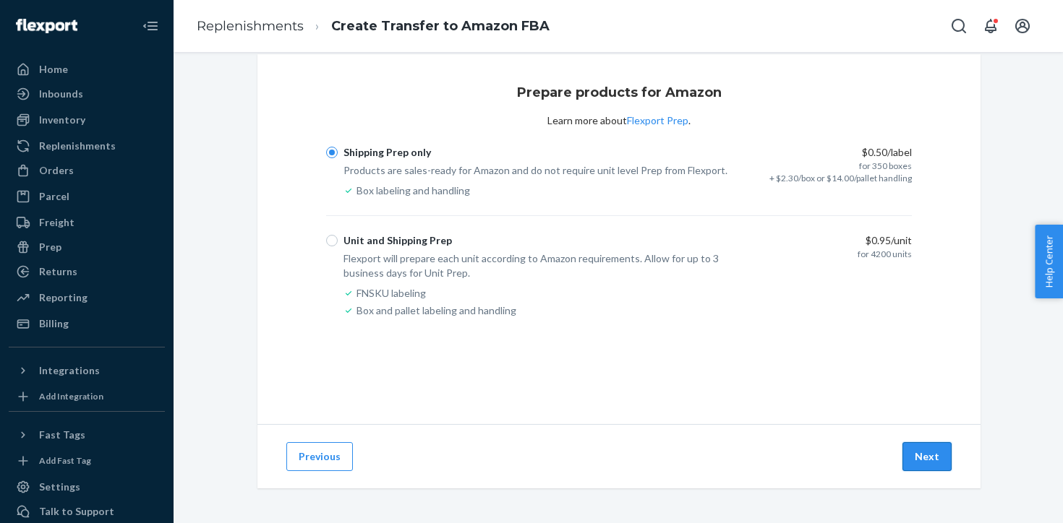
click at [932, 460] on button "Next" at bounding box center [926, 456] width 49 height 29
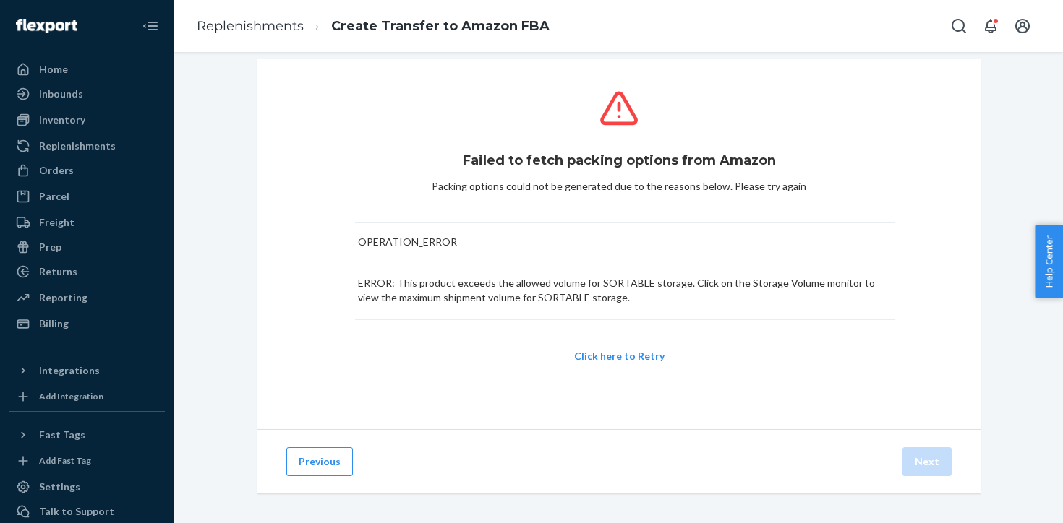
scroll to position [17, 0]
click at [340, 460] on button "Previous" at bounding box center [319, 459] width 67 height 29
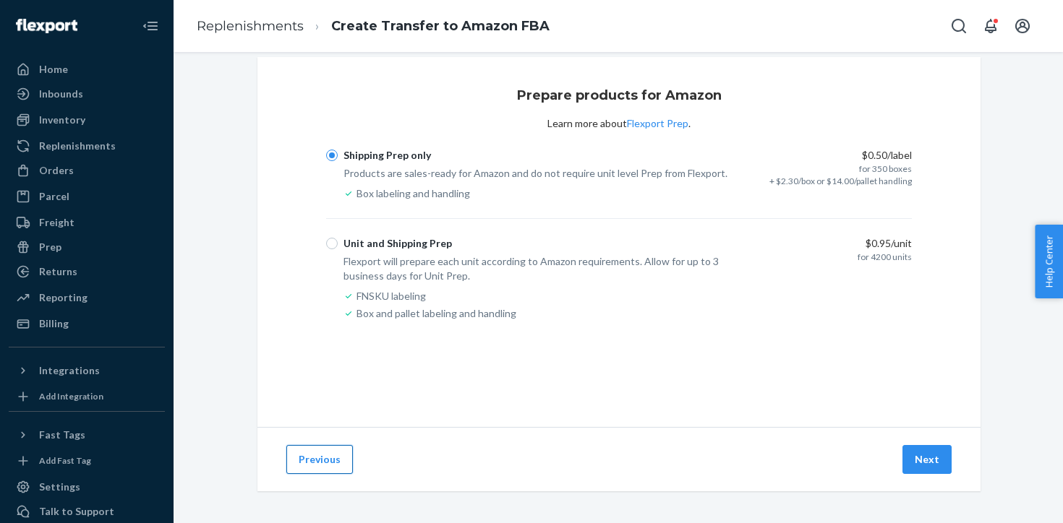
click at [339, 458] on button "Previous" at bounding box center [319, 459] width 67 height 29
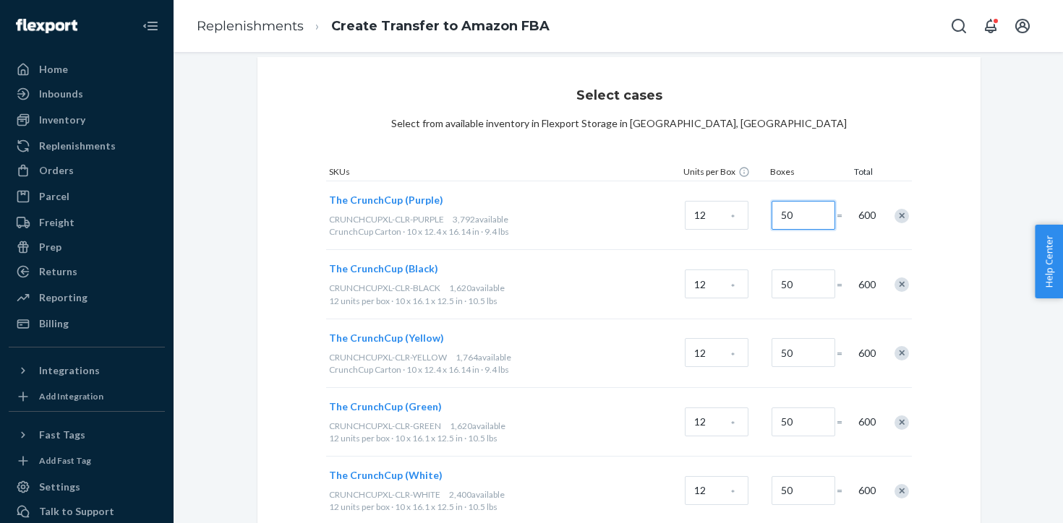
drag, startPoint x: 811, startPoint y: 216, endPoint x: 761, endPoint y: 215, distance: 49.9
click at [761, 215] on div "The CrunchCup (Purple) CRUNCHCUPXL-CLR-PURPLE 3,792 available CrunchCup Carton …" at bounding box center [618, 215] width 585 height 69
click at [761, 215] on div "12 *" at bounding box center [725, 216] width 87 height 59
click at [800, 214] on input "50" at bounding box center [803, 215] width 64 height 29
type input "25"
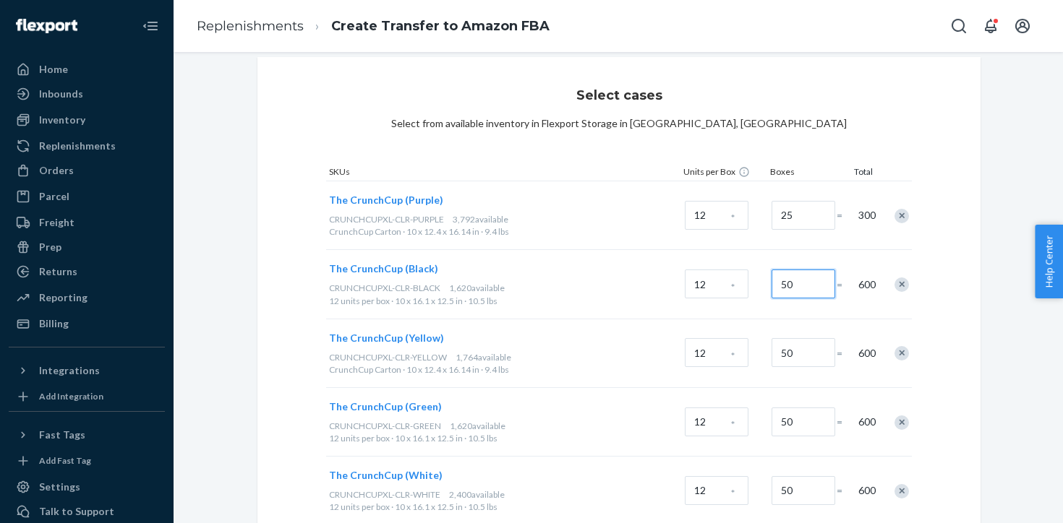
drag, startPoint x: 807, startPoint y: 282, endPoint x: 766, endPoint y: 282, distance: 41.2
click at [766, 282] on div "The CrunchCup (Black) CRUNCHCUPXL-CLR-BLACK 1,620 available 12 units per box · …" at bounding box center [618, 283] width 585 height 69
drag, startPoint x: 800, startPoint y: 285, endPoint x: 787, endPoint y: 285, distance: 13.7
click at [787, 285] on input "50" at bounding box center [803, 284] width 64 height 29
drag, startPoint x: 792, startPoint y: 286, endPoint x: 769, endPoint y: 286, distance: 23.1
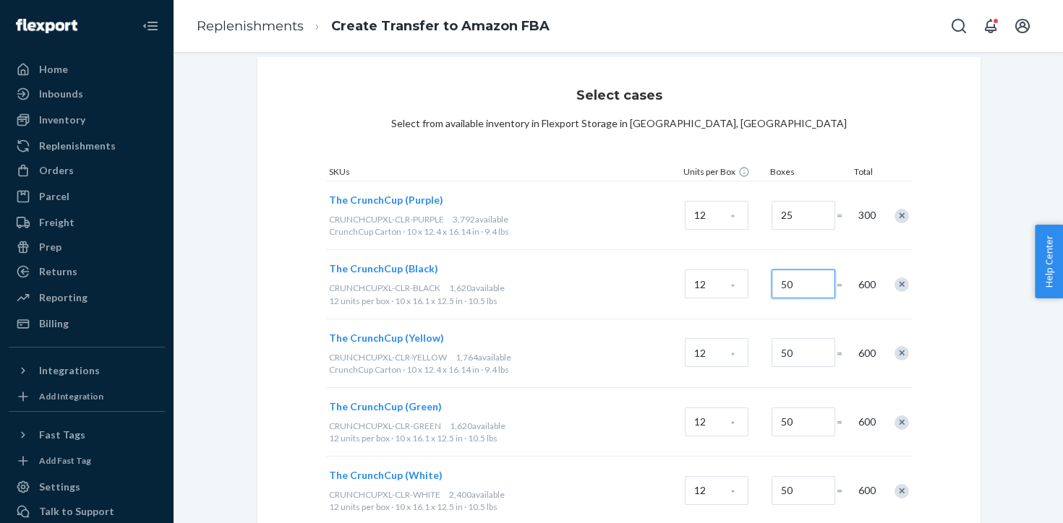
click at [769, 286] on div "50" at bounding box center [801, 284] width 65 height 59
type input "25"
drag, startPoint x: 798, startPoint y: 354, endPoint x: 756, endPoint y: 354, distance: 41.9
click at [756, 354] on div "The CrunchCup (Yellow) CRUNCHCUPXL-CLR-YELLOW 1,764 available CrunchCup Carton …" at bounding box center [618, 353] width 585 height 69
drag, startPoint x: 802, startPoint y: 362, endPoint x: 771, endPoint y: 351, distance: 32.0
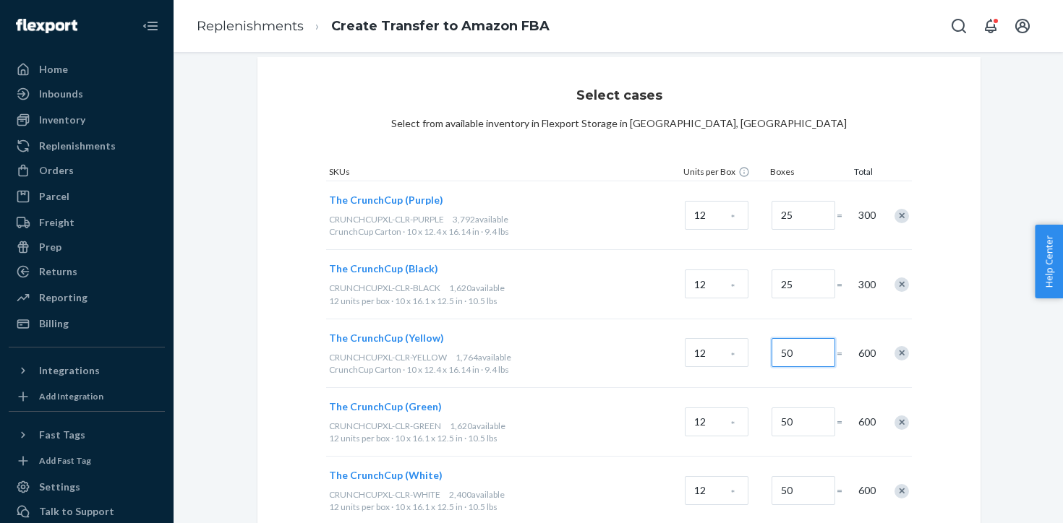
click at [771, 351] on input "50" at bounding box center [803, 352] width 64 height 29
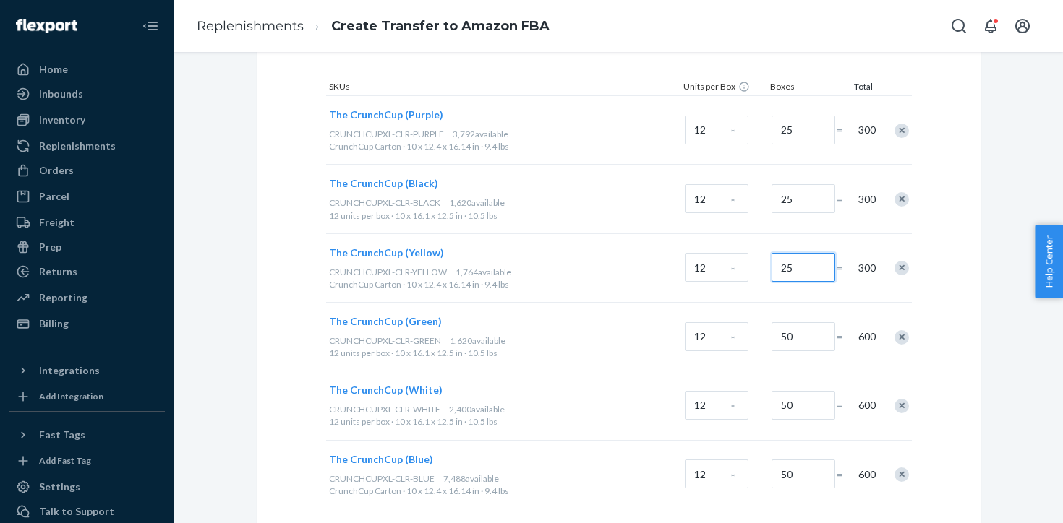
scroll to position [103, 0]
type input "25"
drag, startPoint x: 800, startPoint y: 330, endPoint x: 758, endPoint y: 330, distance: 42.7
click at [758, 330] on div "The CrunchCup (Green) CRUNCHCUPXL-CLR-GREEN 1,620 available 12 units per box · …" at bounding box center [618, 335] width 585 height 69
drag, startPoint x: 799, startPoint y: 337, endPoint x: 780, endPoint y: 337, distance: 18.8
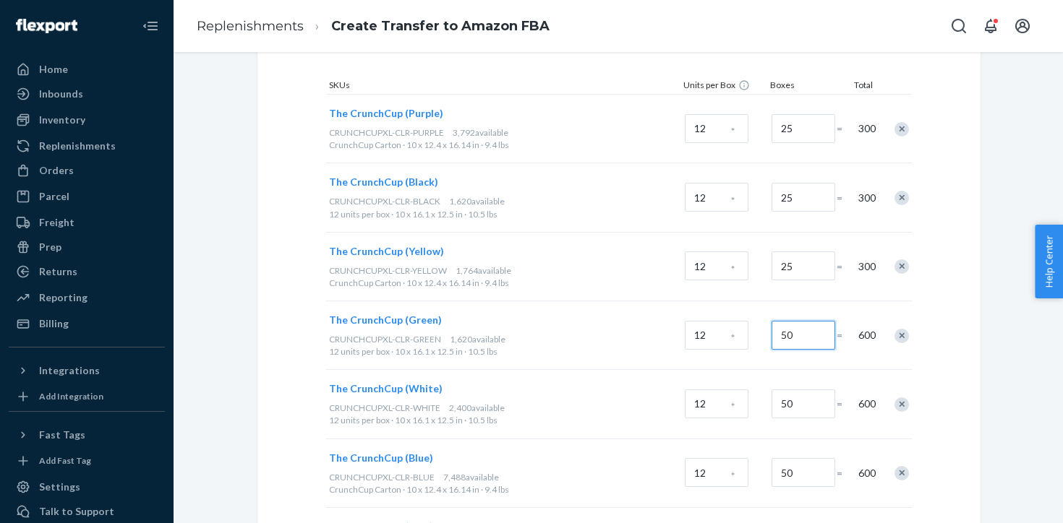
click at [780, 337] on input "50" at bounding box center [803, 335] width 64 height 29
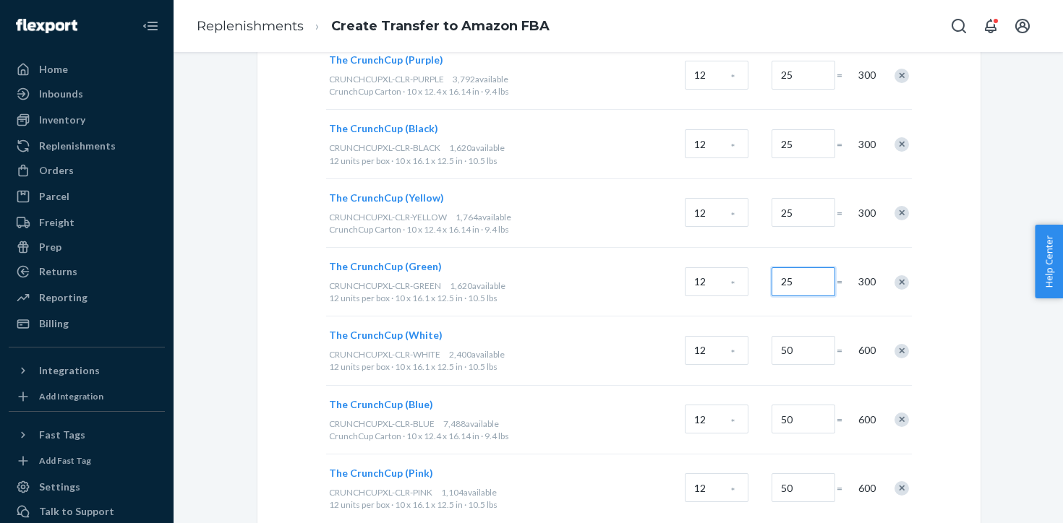
scroll to position [158, 0]
type input "25"
drag, startPoint x: 808, startPoint y: 349, endPoint x: 774, endPoint y: 349, distance: 34.0
click at [774, 348] on input "50" at bounding box center [803, 349] width 64 height 29
drag, startPoint x: 793, startPoint y: 348, endPoint x: 772, endPoint y: 344, distance: 21.3
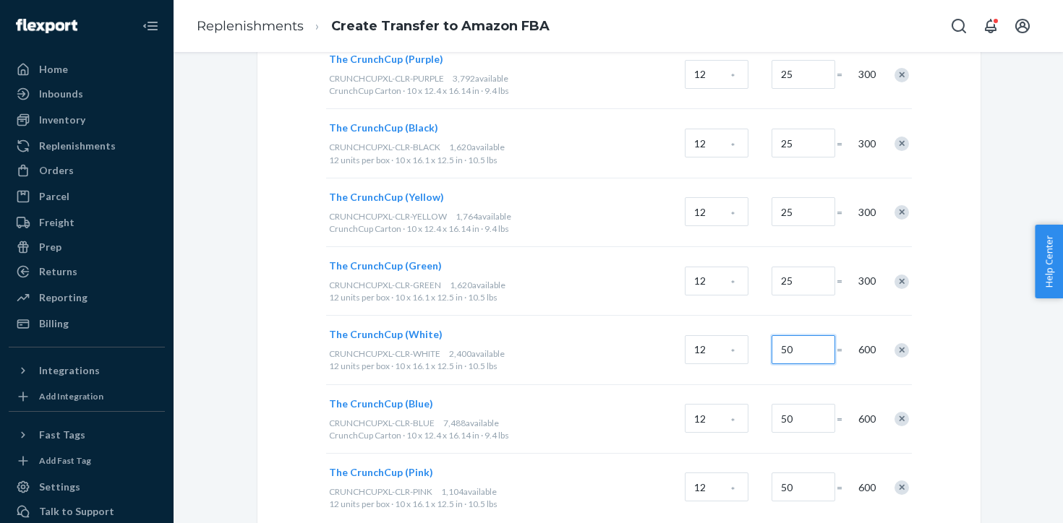
click at [772, 344] on input "50" at bounding box center [803, 349] width 64 height 29
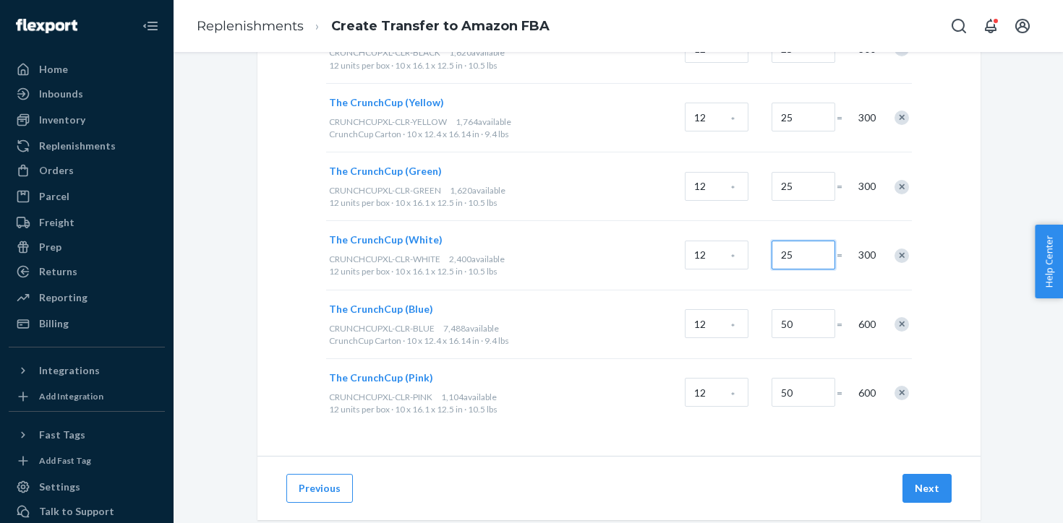
scroll to position [281, 0]
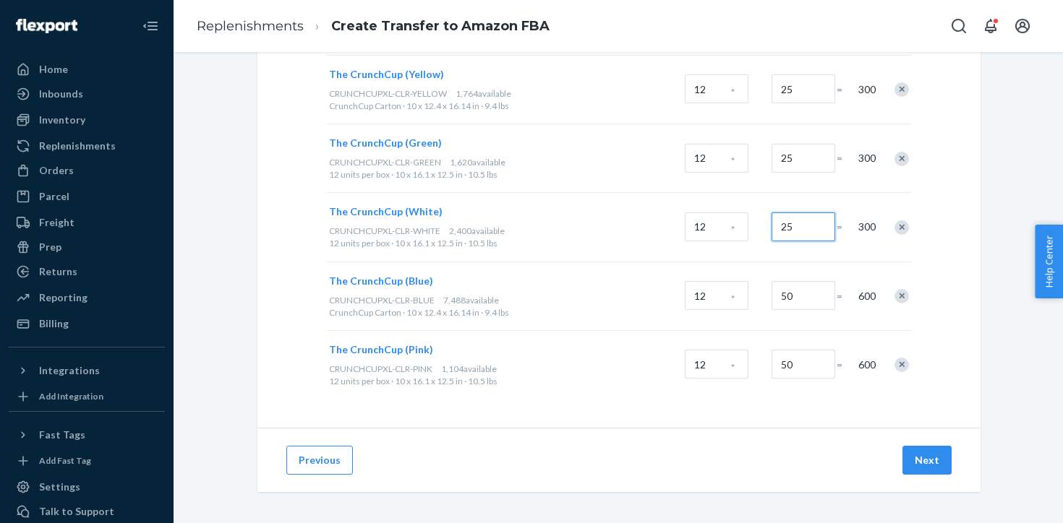
type input "25"
drag, startPoint x: 810, startPoint y: 295, endPoint x: 797, endPoint y: 294, distance: 13.8
click at [797, 294] on input "50" at bounding box center [803, 295] width 64 height 29
click at [797, 297] on input "50" at bounding box center [803, 295] width 64 height 29
drag, startPoint x: 796, startPoint y: 297, endPoint x: 761, endPoint y: 296, distance: 35.4
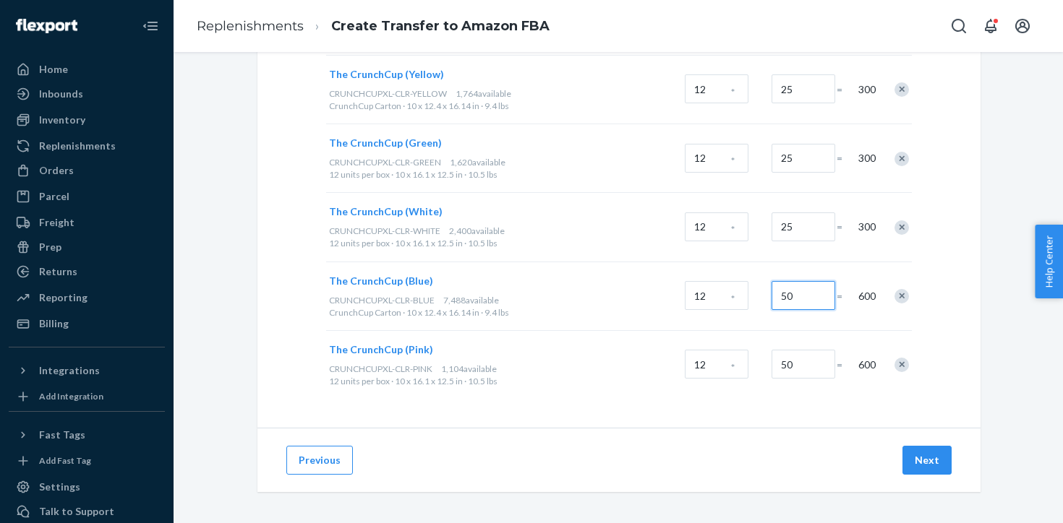
click at [761, 296] on div "The CrunchCup (Blue) CRUNCHCUPXL-CLR-BLUE 7,488 available CrunchCup Carton · 10…" at bounding box center [618, 296] width 585 height 69
type input "25"
click at [800, 363] on input "50" at bounding box center [803, 364] width 64 height 29
type input "25"
click at [927, 460] on button "Next" at bounding box center [926, 460] width 49 height 29
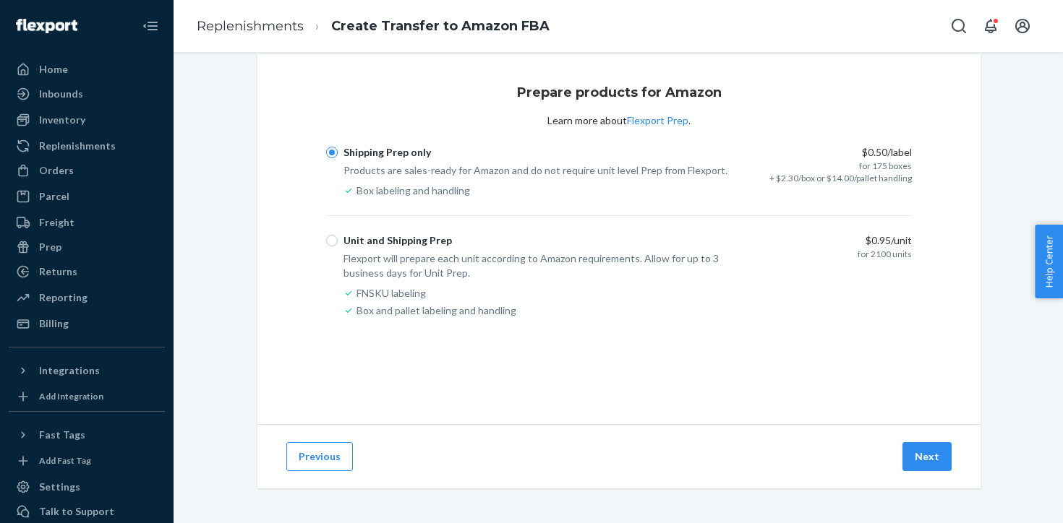
scroll to position [20, 0]
click at [927, 459] on button "Next" at bounding box center [926, 456] width 49 height 29
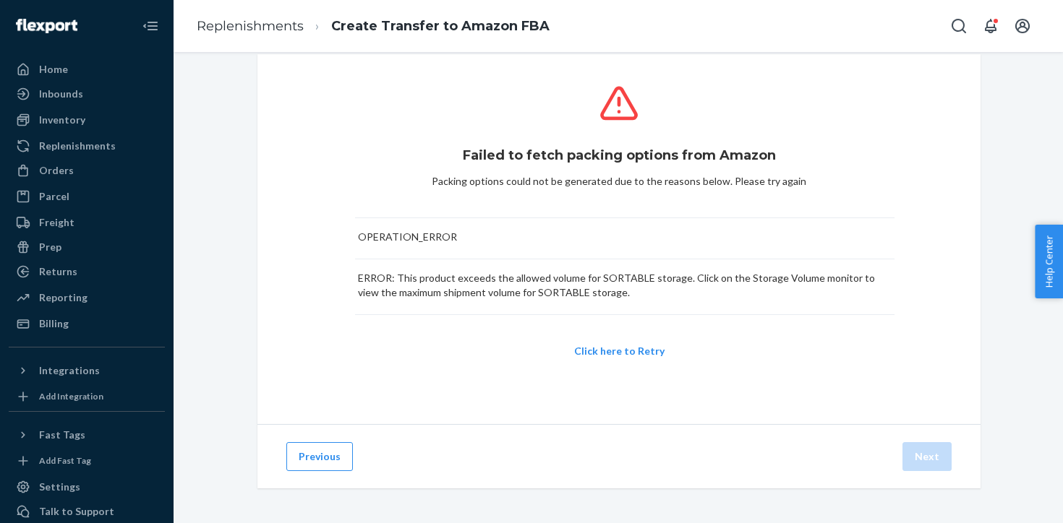
click at [649, 354] on button "Click here to Retry" at bounding box center [619, 351] width 90 height 14
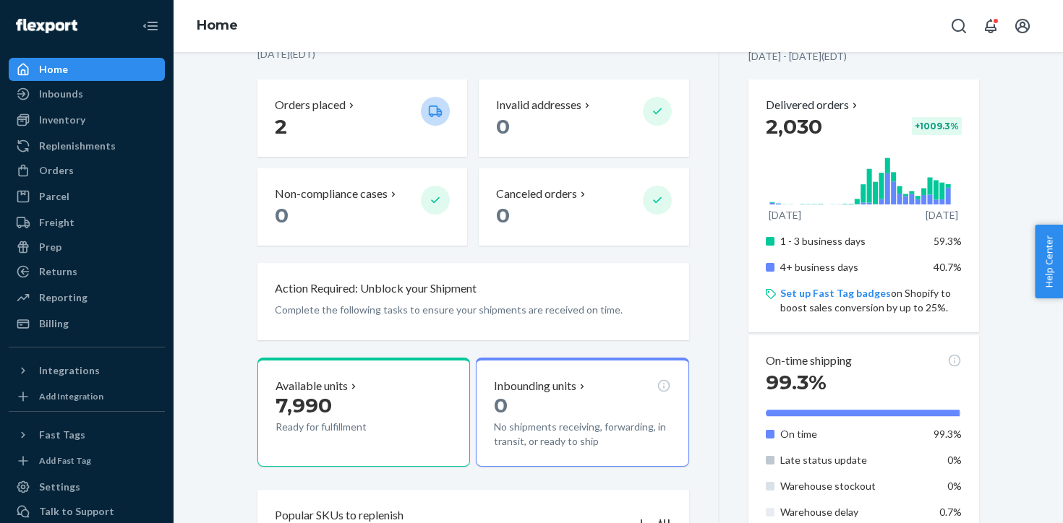
scroll to position [358, 0]
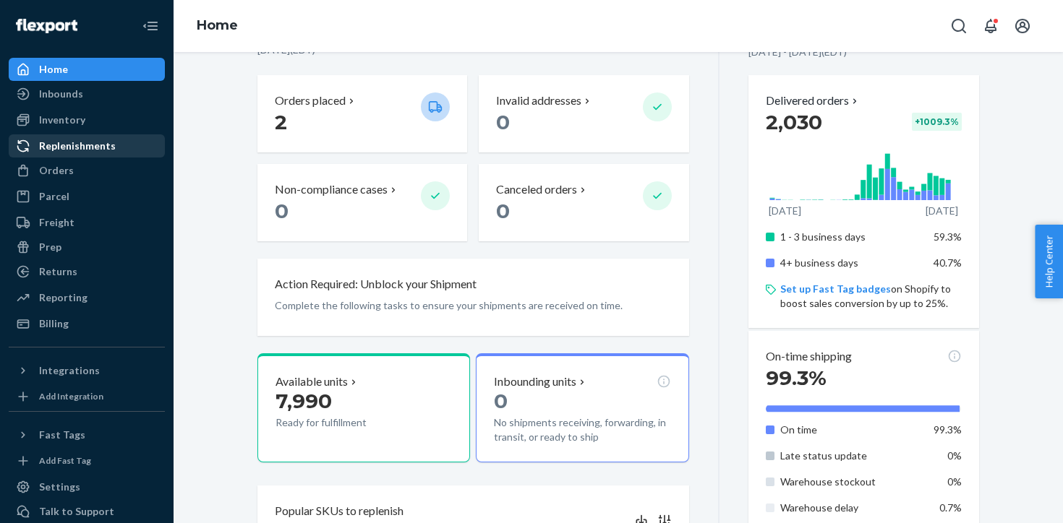
click at [130, 142] on div "Replenishments" at bounding box center [86, 146] width 153 height 20
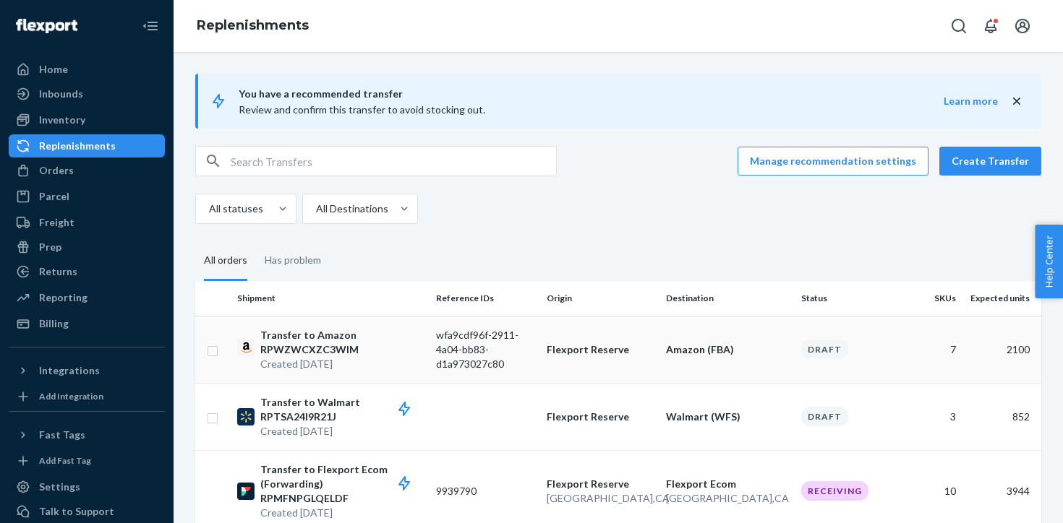
click at [562, 350] on p "Flexport Reserve" at bounding box center [601, 350] width 108 height 14
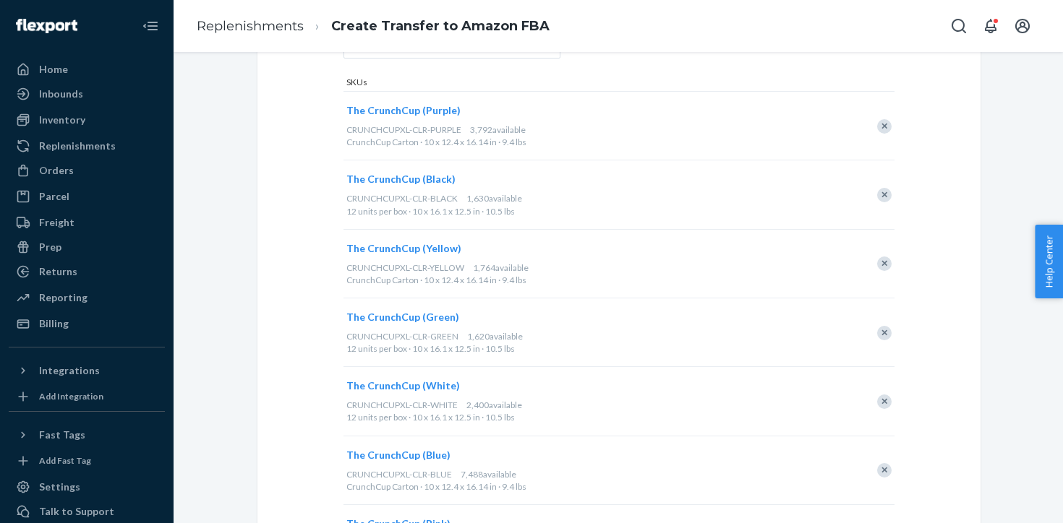
scroll to position [355, 0]
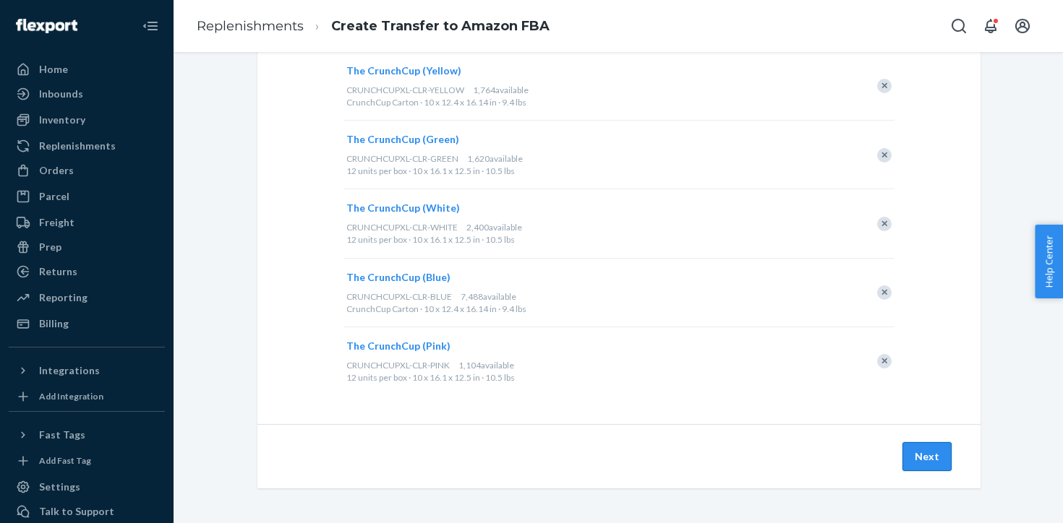
click at [935, 453] on button "Next" at bounding box center [926, 456] width 49 height 29
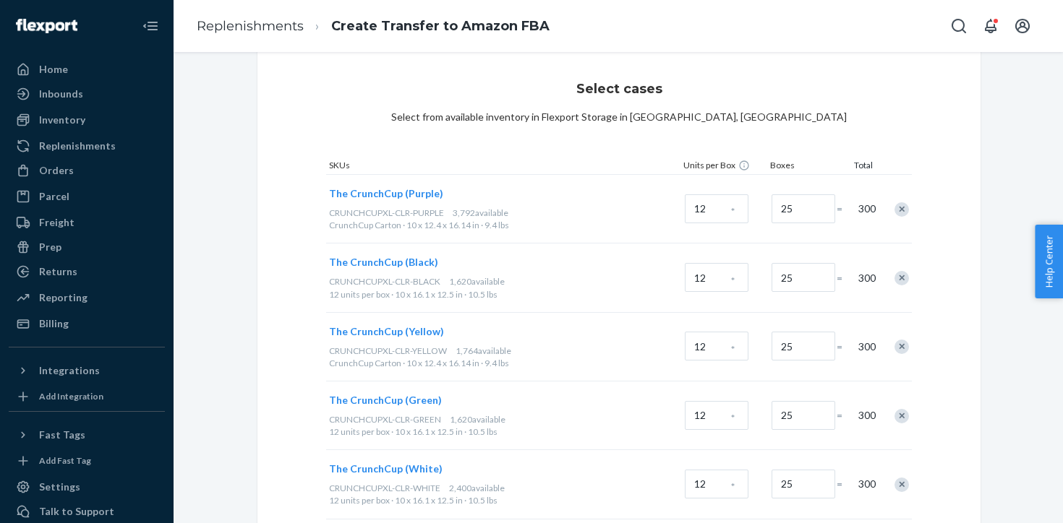
scroll to position [0, 0]
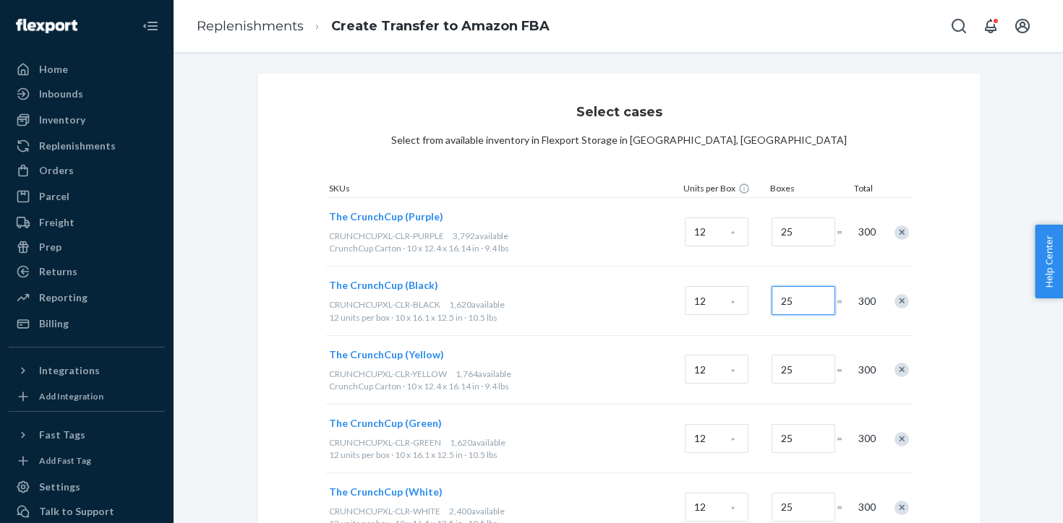
drag, startPoint x: 795, startPoint y: 301, endPoint x: 774, endPoint y: 299, distance: 21.1
click at [774, 299] on input "25" at bounding box center [803, 300] width 64 height 29
drag, startPoint x: 795, startPoint y: 299, endPoint x: 781, endPoint y: 299, distance: 13.7
click at [781, 299] on input "25" at bounding box center [803, 300] width 64 height 29
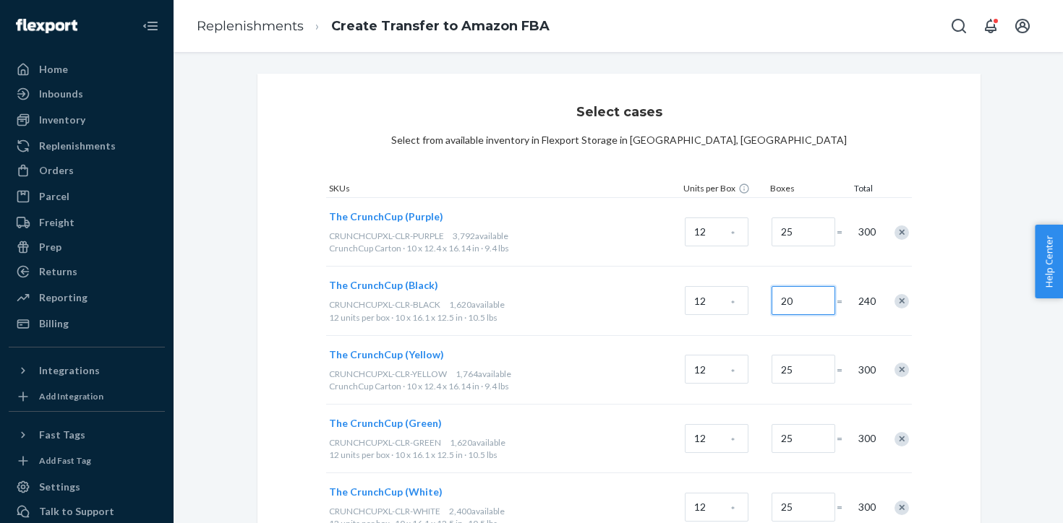
type input "20"
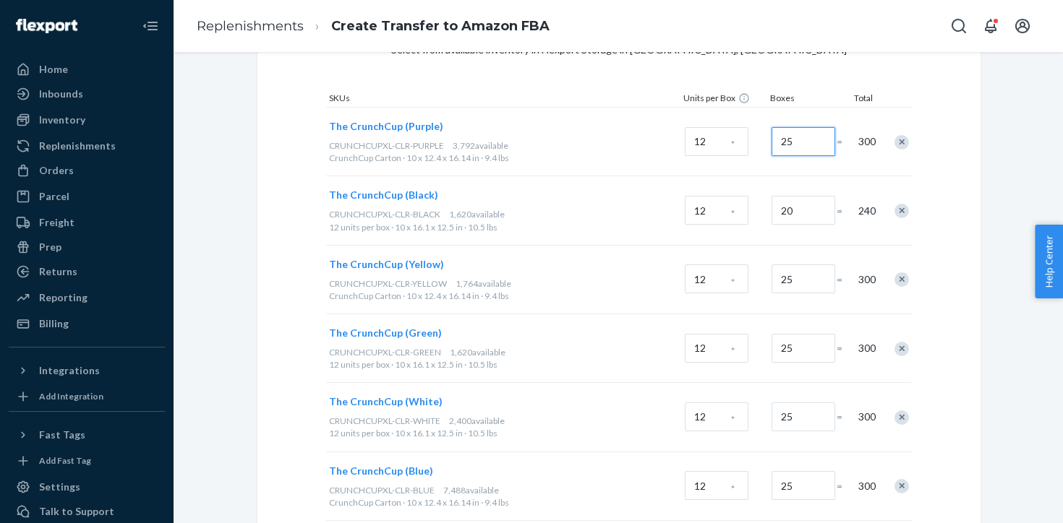
scroll to position [96, 0]
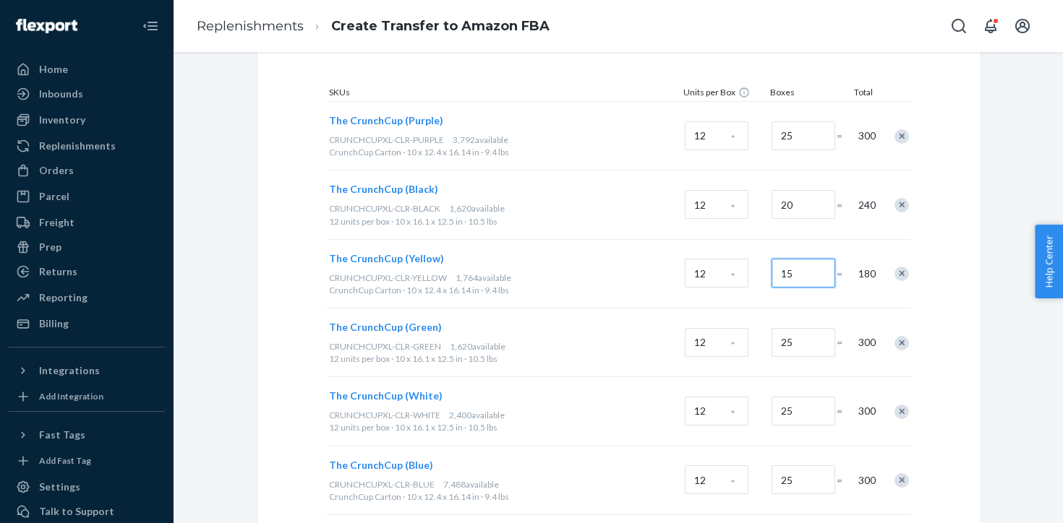
type input "15"
drag, startPoint x: 802, startPoint y: 341, endPoint x: 784, endPoint y: 341, distance: 17.4
click at [784, 341] on input "25" at bounding box center [803, 342] width 64 height 29
drag, startPoint x: 805, startPoint y: 348, endPoint x: 764, endPoint y: 339, distance: 42.1
click at [764, 339] on div "The CrunchCup (Green) CRUNCHCUPXL-CLR-GREEN 1,620 available 12 units per box · …" at bounding box center [618, 342] width 585 height 69
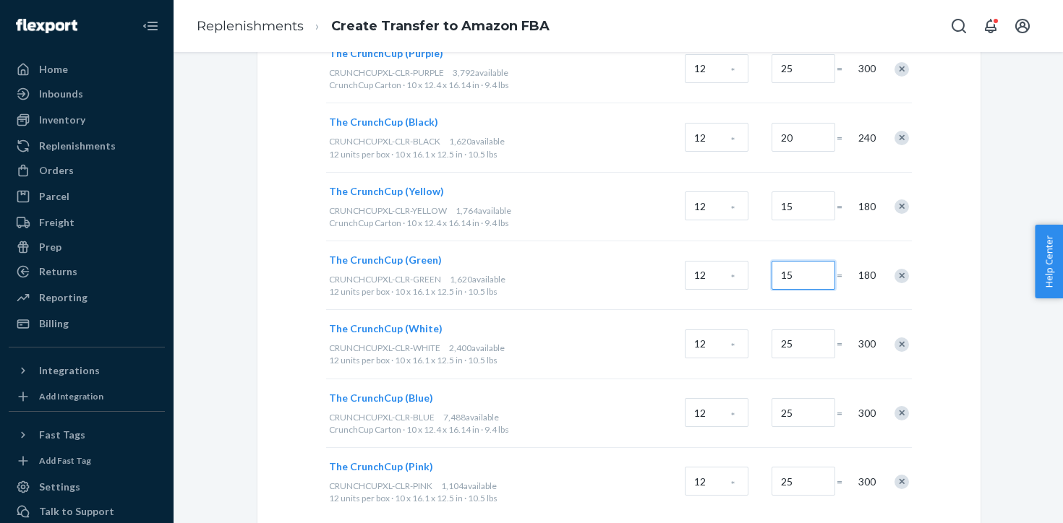
scroll to position [176, 0]
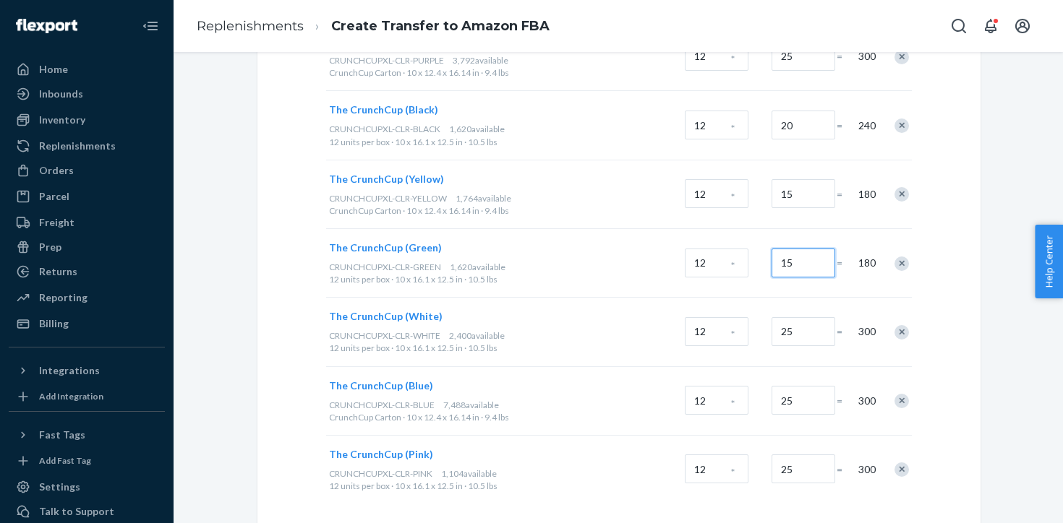
type input "15"
drag, startPoint x: 806, startPoint y: 333, endPoint x: 798, endPoint y: 333, distance: 8.0
click at [798, 333] on input "25" at bounding box center [803, 331] width 64 height 29
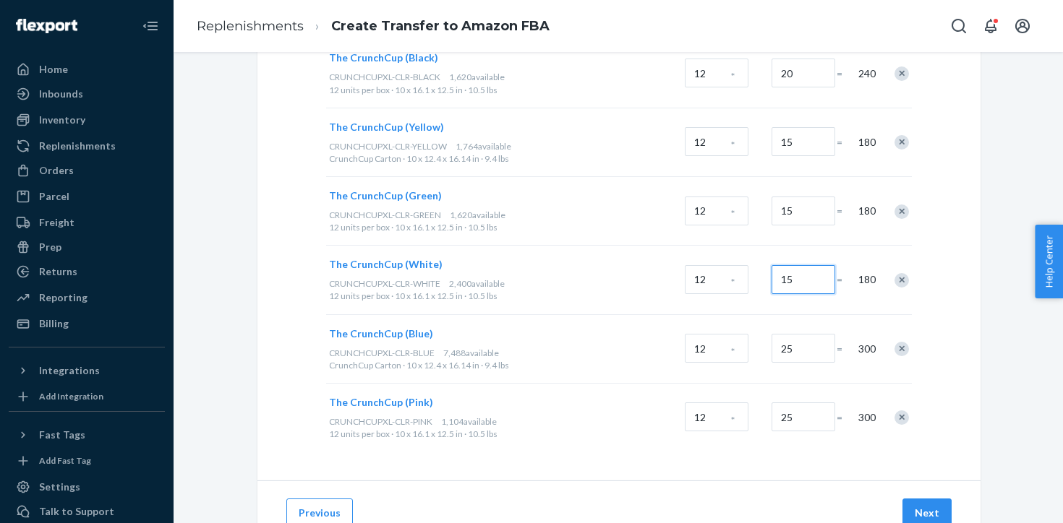
scroll to position [228, 0]
type input "15"
click at [805, 353] on input "25" at bounding box center [803, 347] width 64 height 29
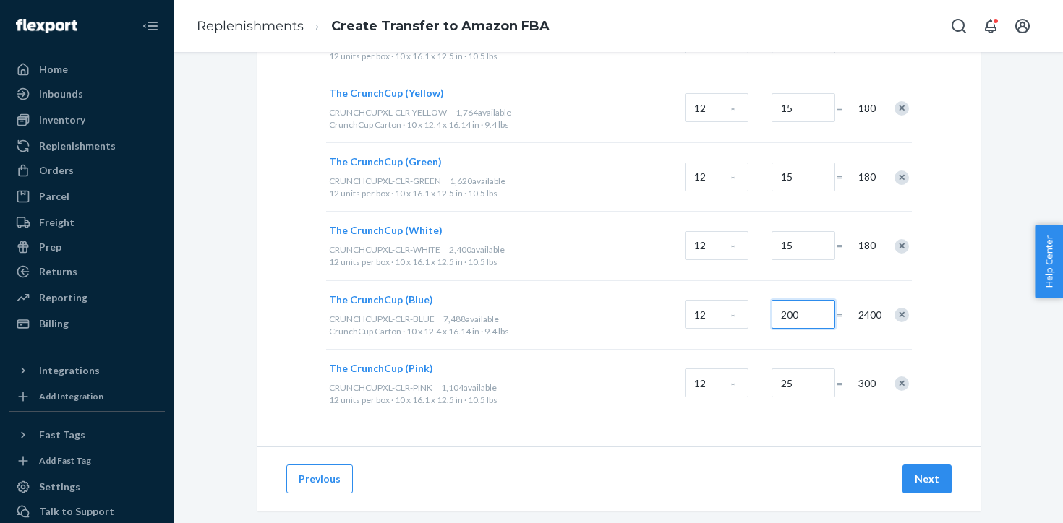
click at [803, 312] on input "200" at bounding box center [803, 314] width 64 height 29
type input "20"
click at [795, 382] on input "25" at bounding box center [803, 383] width 64 height 29
type input "15"
click at [931, 477] on button "Next" at bounding box center [926, 479] width 49 height 29
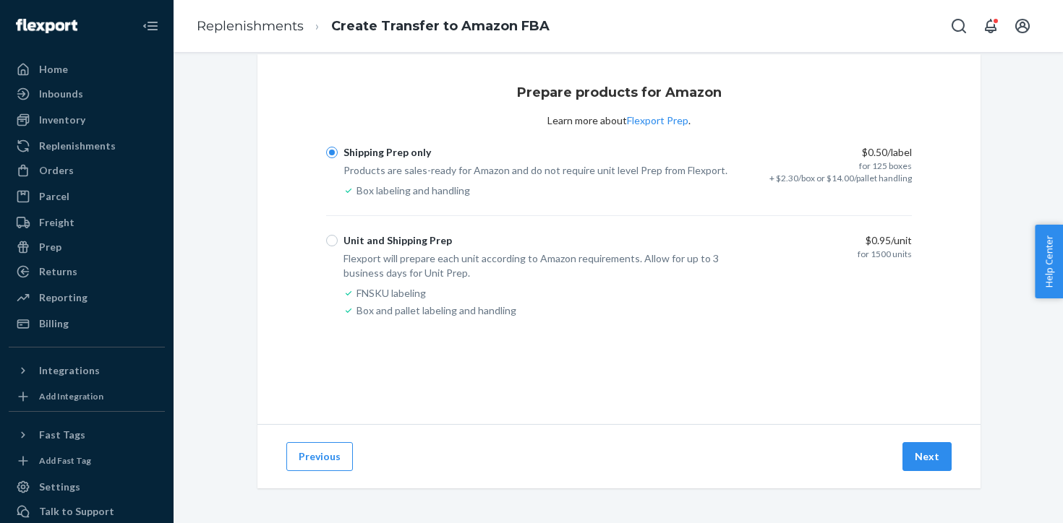
scroll to position [20, 0]
click at [926, 455] on button "Next" at bounding box center [926, 456] width 49 height 29
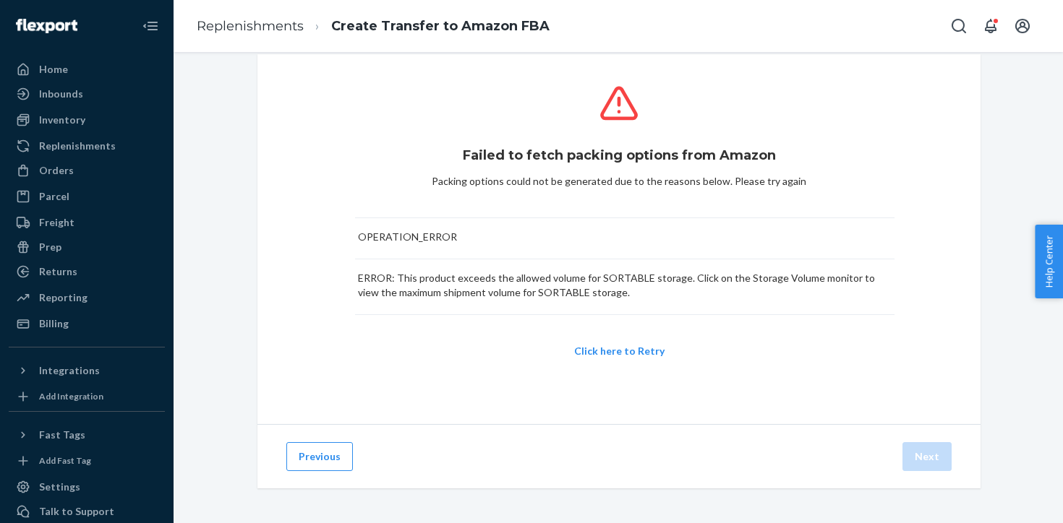
scroll to position [0, 0]
